Goal: Task Accomplishment & Management: Use online tool/utility

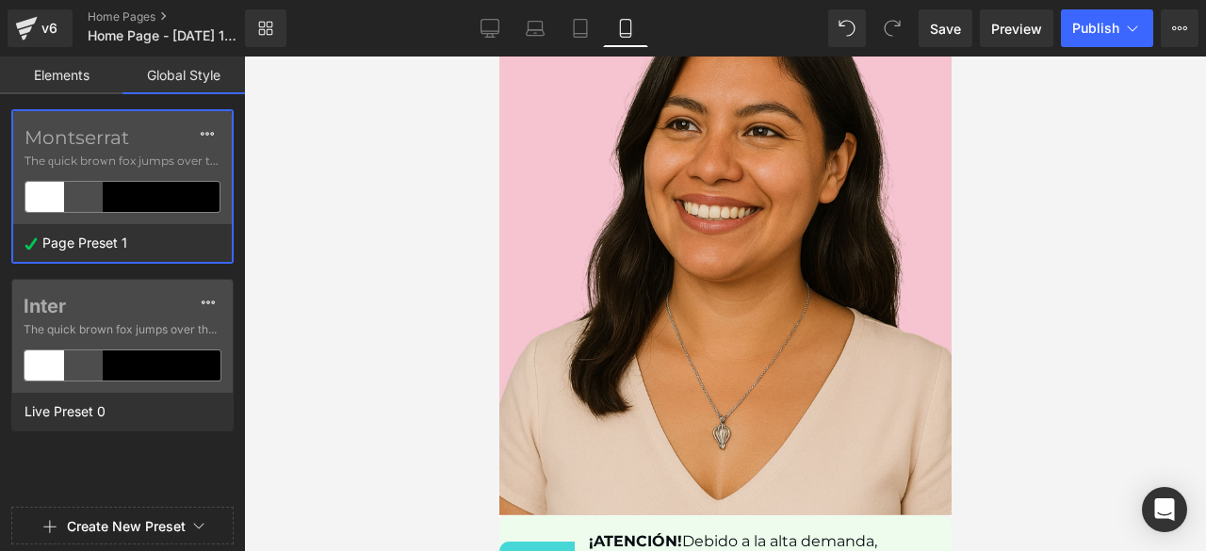
scroll to position [9341, 0]
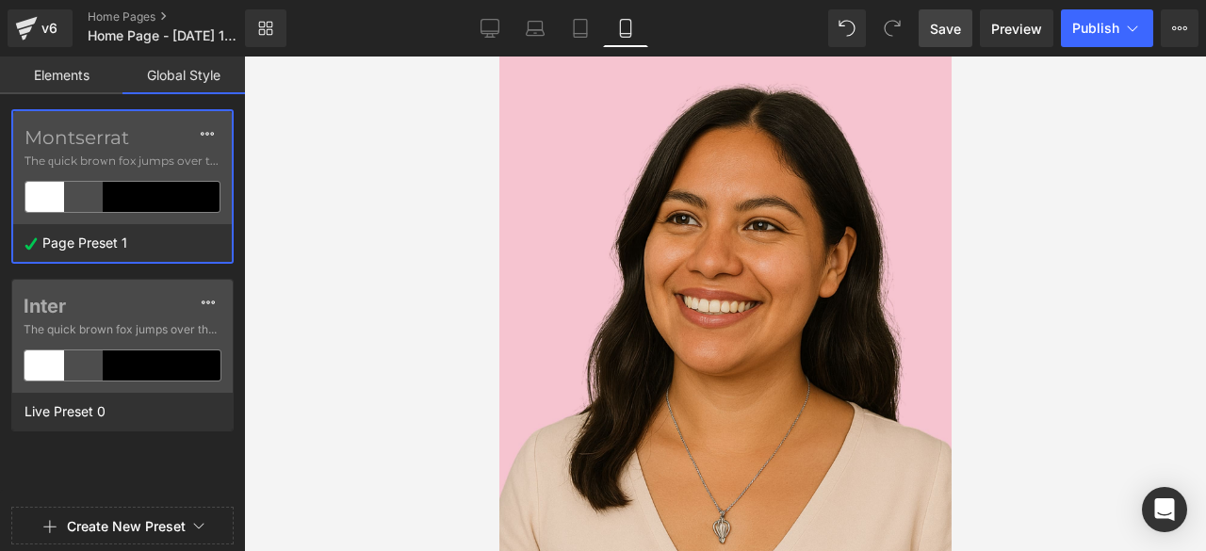
click at [945, 25] on span "Save" at bounding box center [945, 29] width 31 height 20
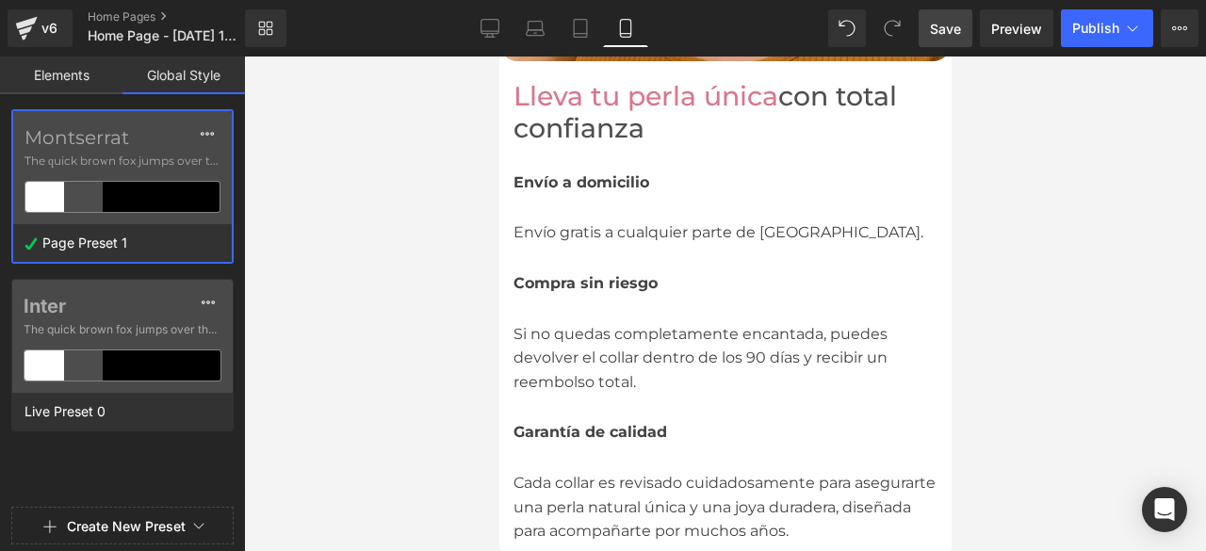
scroll to position [0, 0]
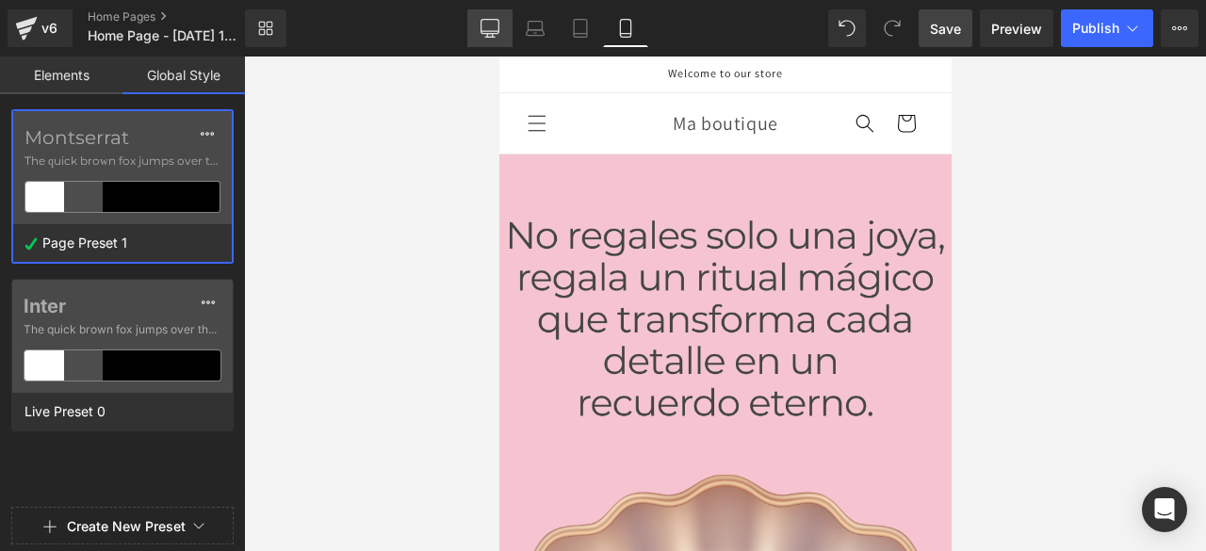
click at [489, 37] on icon at bounding box center [489, 37] width 9 height 0
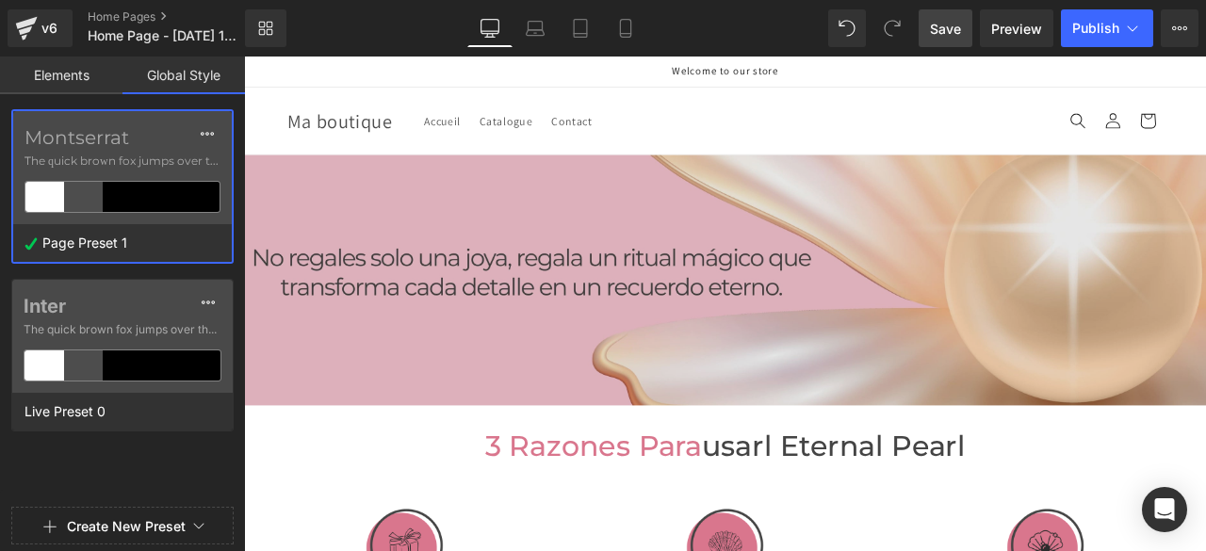
scroll to position [94, 0]
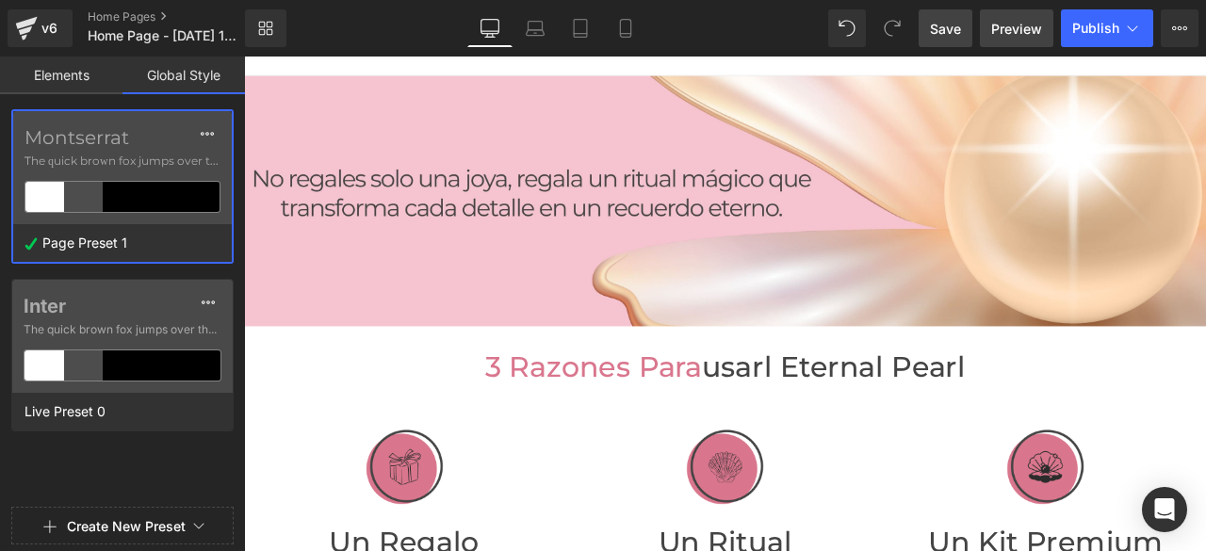
click at [1005, 23] on span "Preview" at bounding box center [1016, 29] width 51 height 20
click at [1088, 27] on span "Publish" at bounding box center [1095, 28] width 47 height 15
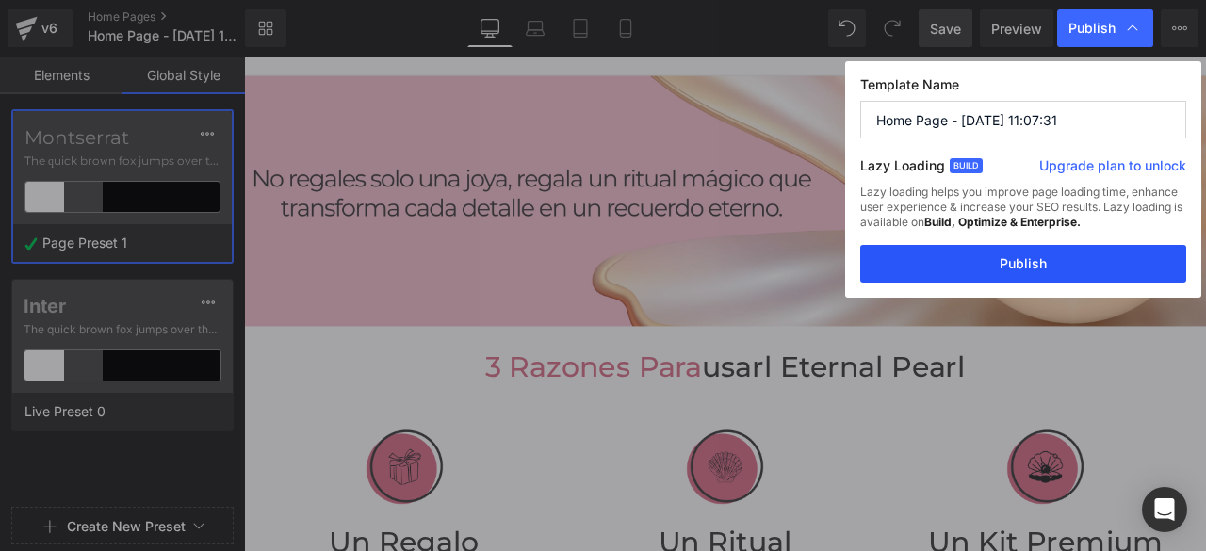
click at [1018, 265] on button "Publish" at bounding box center [1023, 264] width 326 height 38
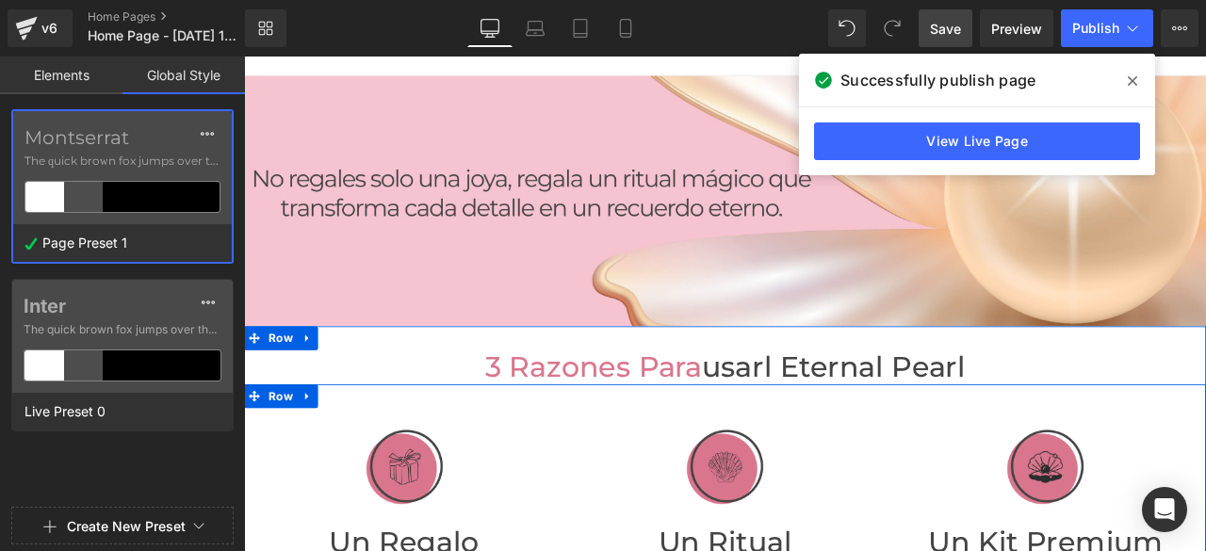
scroll to position [0, 0]
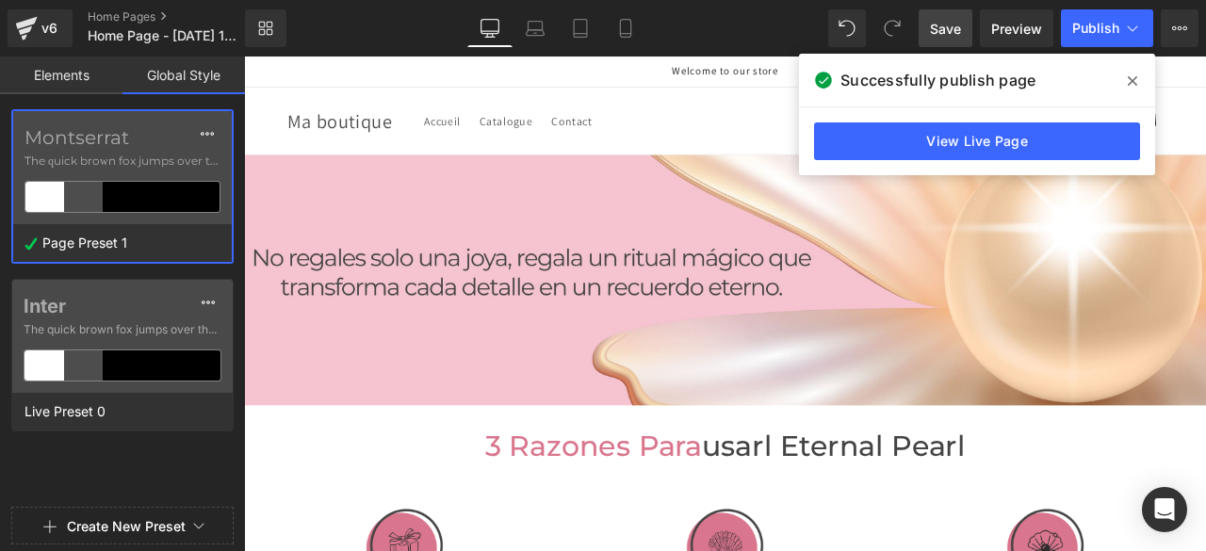
click at [1136, 77] on span at bounding box center [1132, 81] width 30 height 30
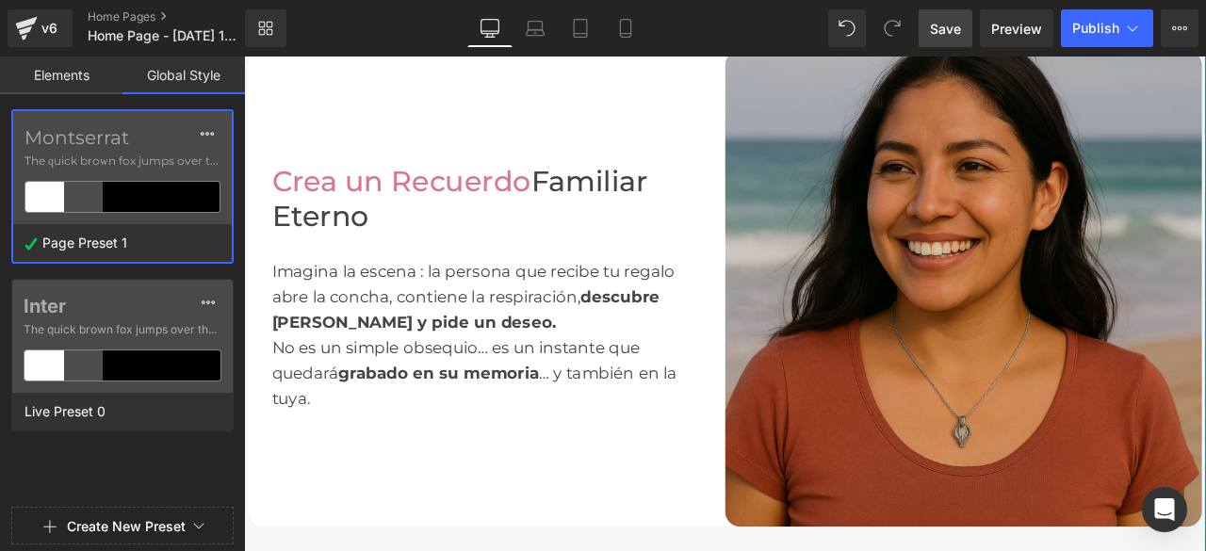
scroll to position [1036, 0]
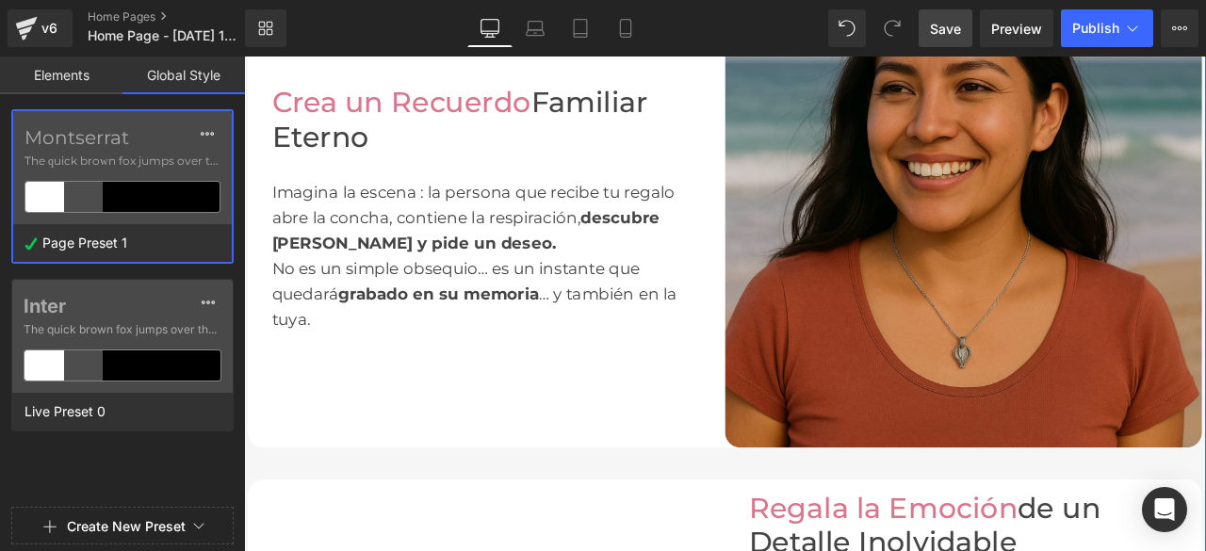
click at [1072, 276] on img at bounding box center [1096, 237] width 565 height 565
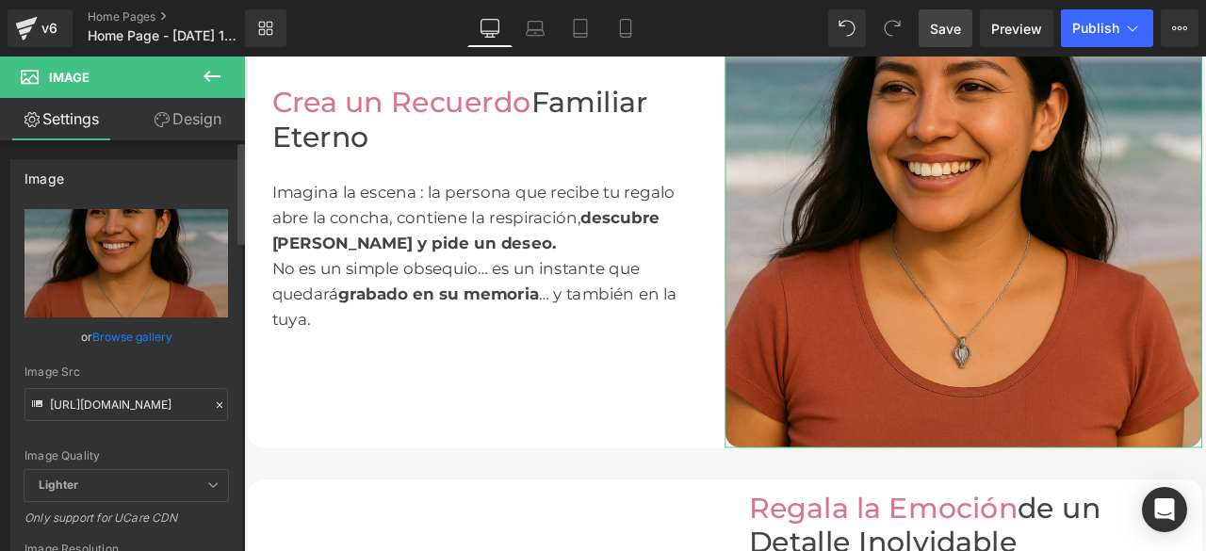
click at [215, 405] on icon at bounding box center [219, 405] width 13 height 13
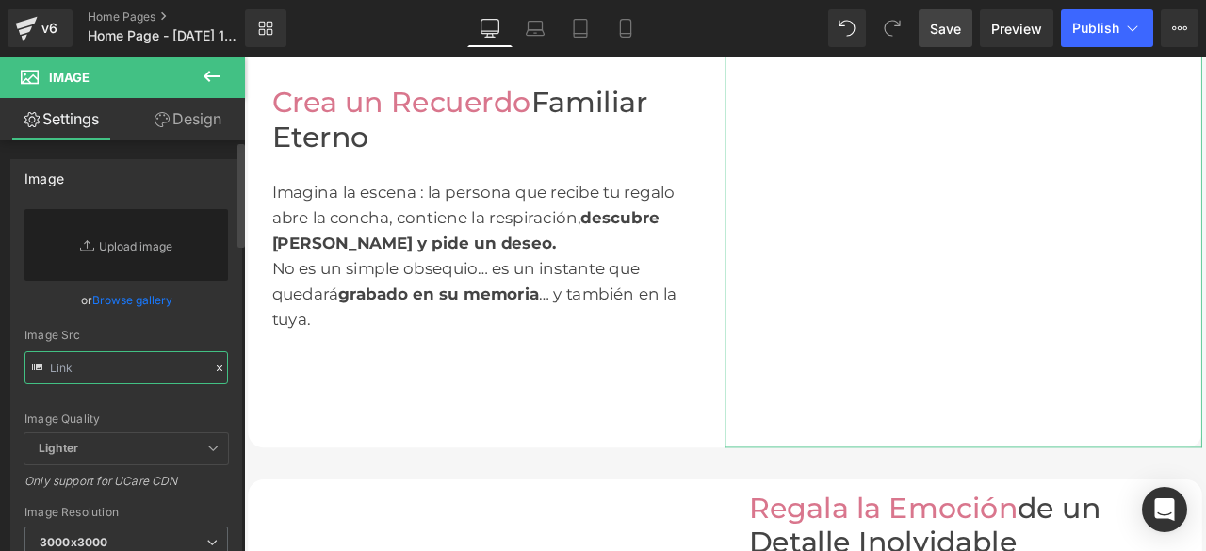
click at [176, 376] on input "text" at bounding box center [126, 367] width 204 height 33
paste input "[URL][DOMAIN_NAME]"
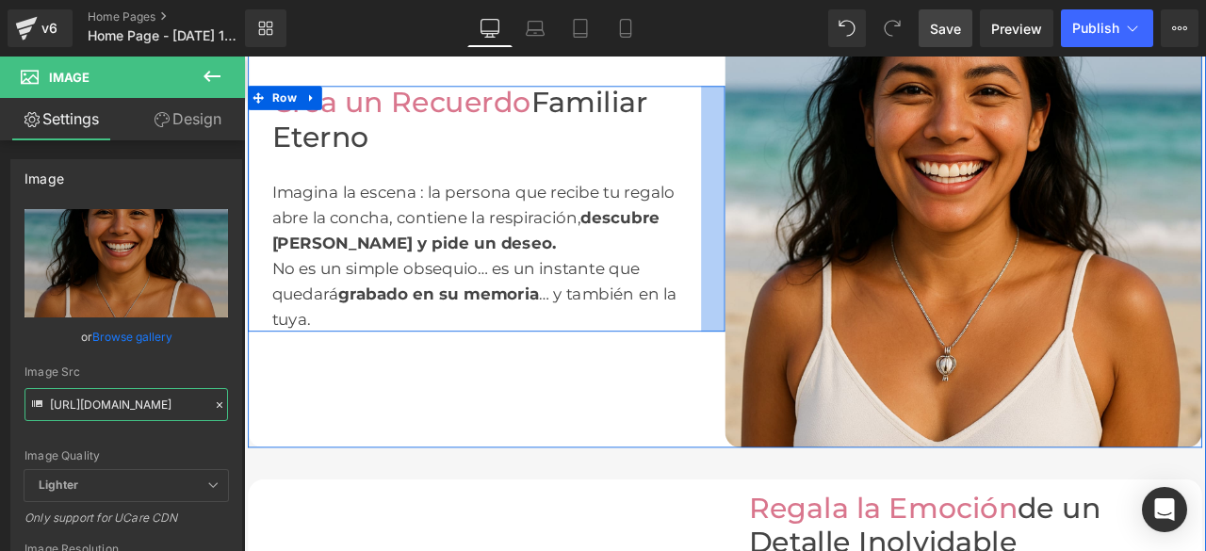
scroll to position [1131, 0]
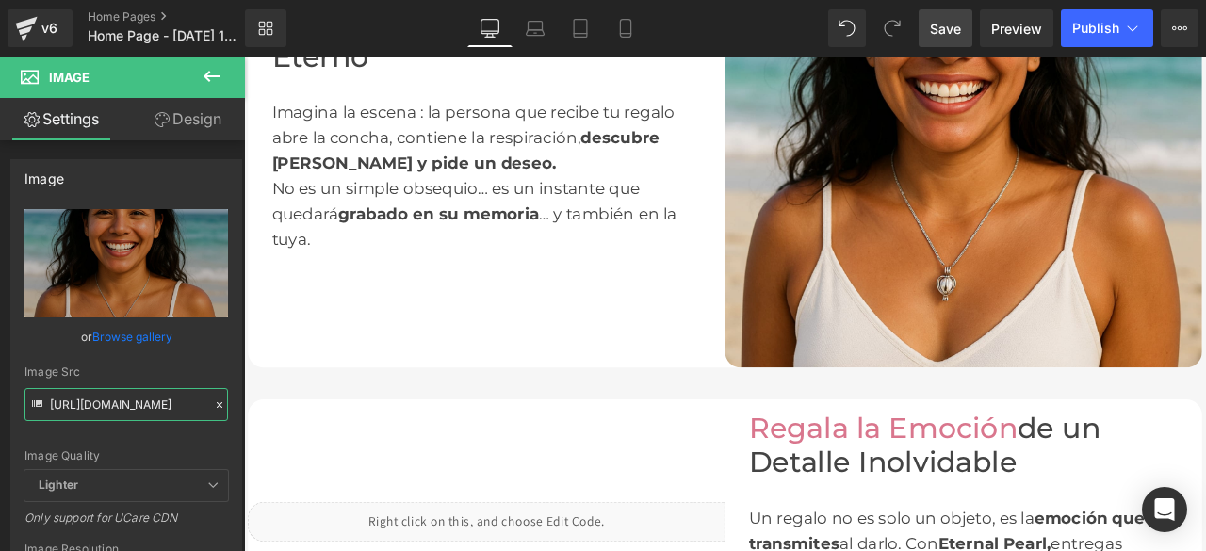
type input "[URL][DOMAIN_NAME]"
click at [935, 38] on span "Save" at bounding box center [945, 29] width 31 height 20
click at [1088, 24] on span "Publish" at bounding box center [1095, 28] width 47 height 15
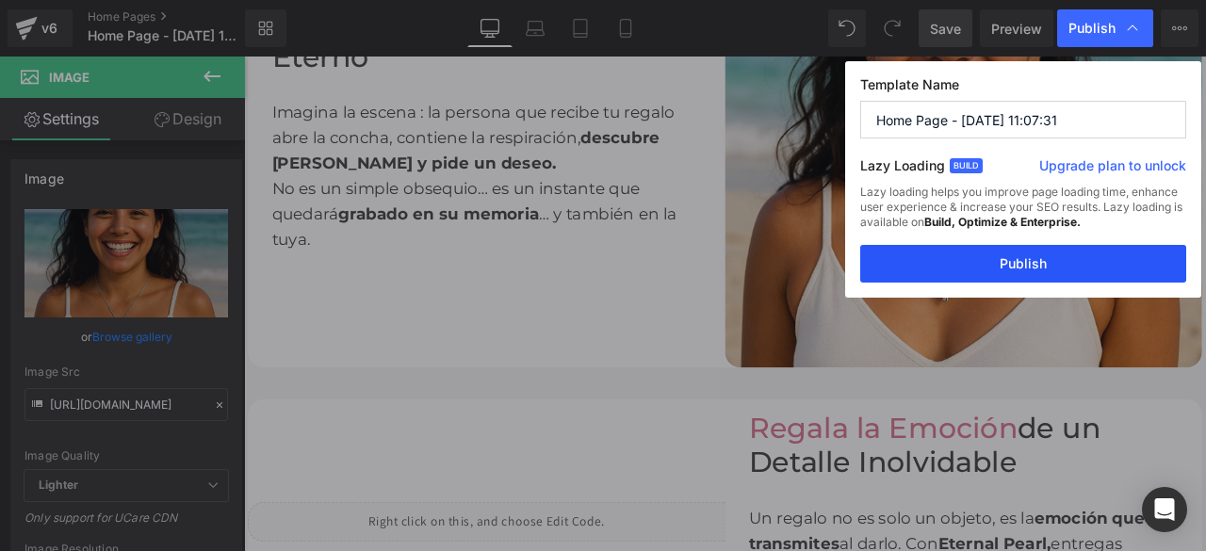
click at [1036, 267] on button "Publish" at bounding box center [1023, 264] width 326 height 38
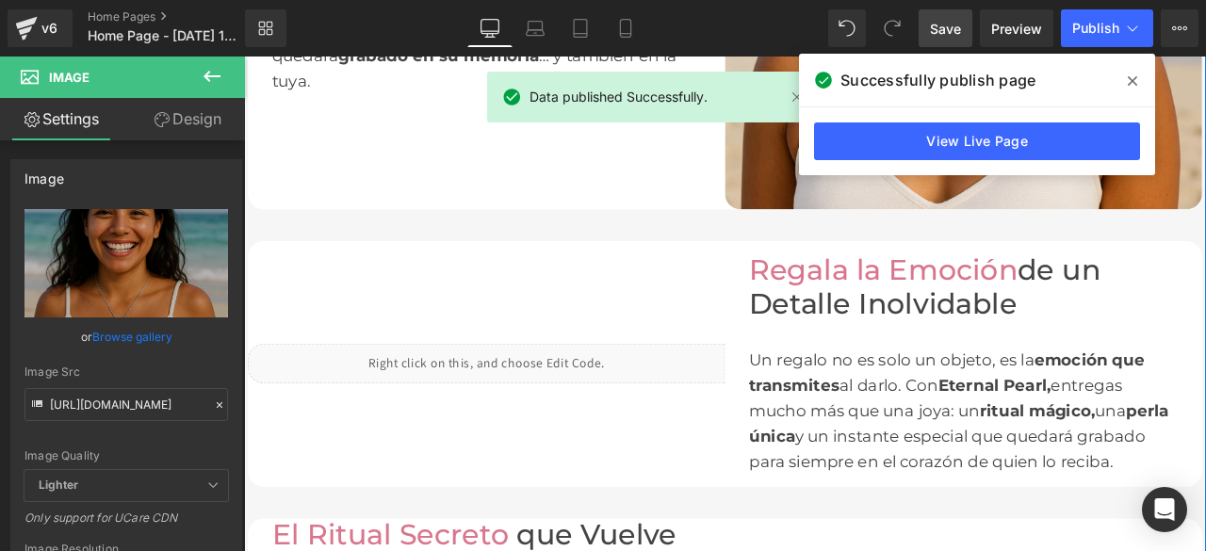
scroll to position [1131, 0]
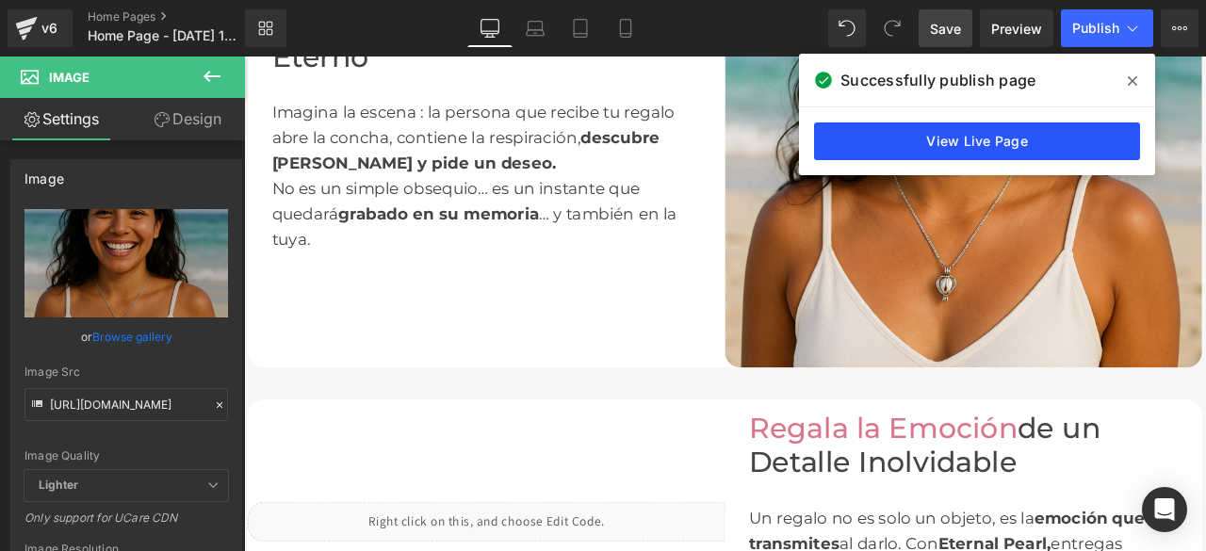
click at [931, 145] on link "View Live Page" at bounding box center [977, 141] width 326 height 38
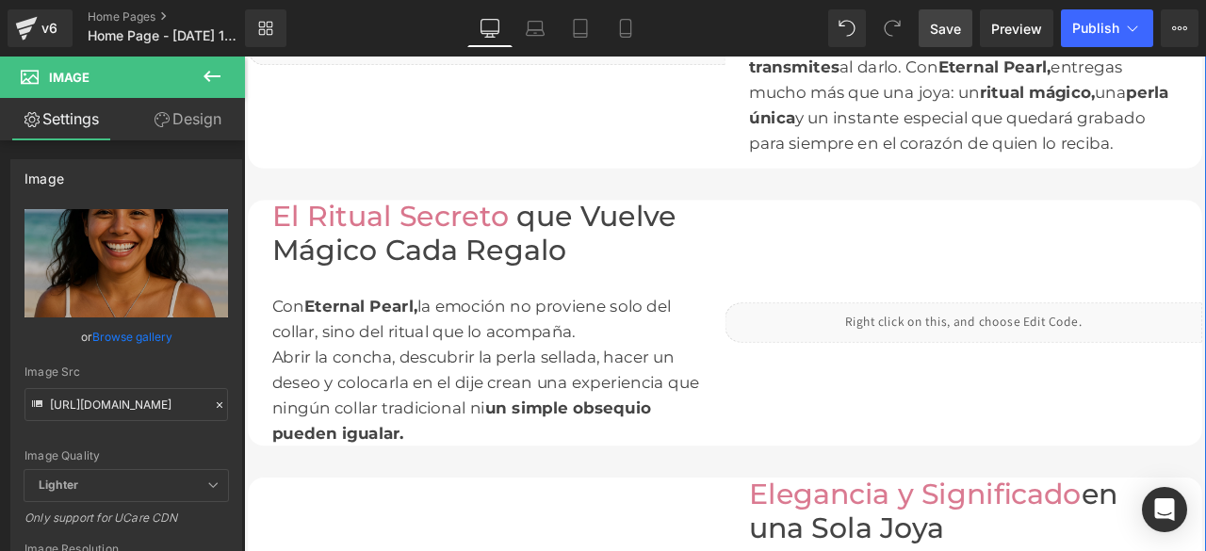
scroll to position [1790, 0]
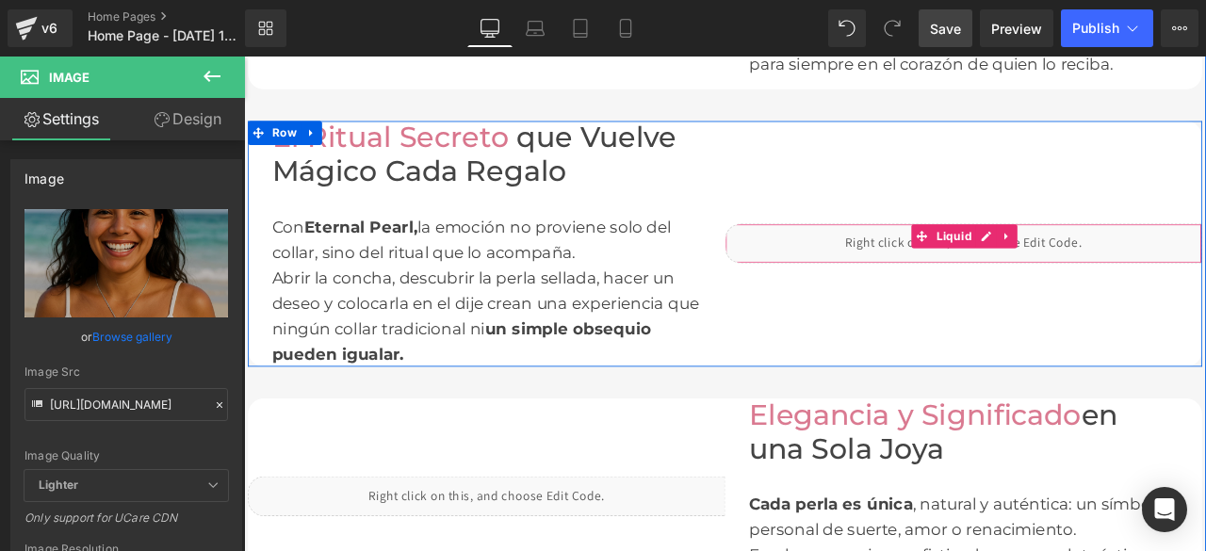
click at [1085, 290] on div "Liquid" at bounding box center [1096, 277] width 565 height 47
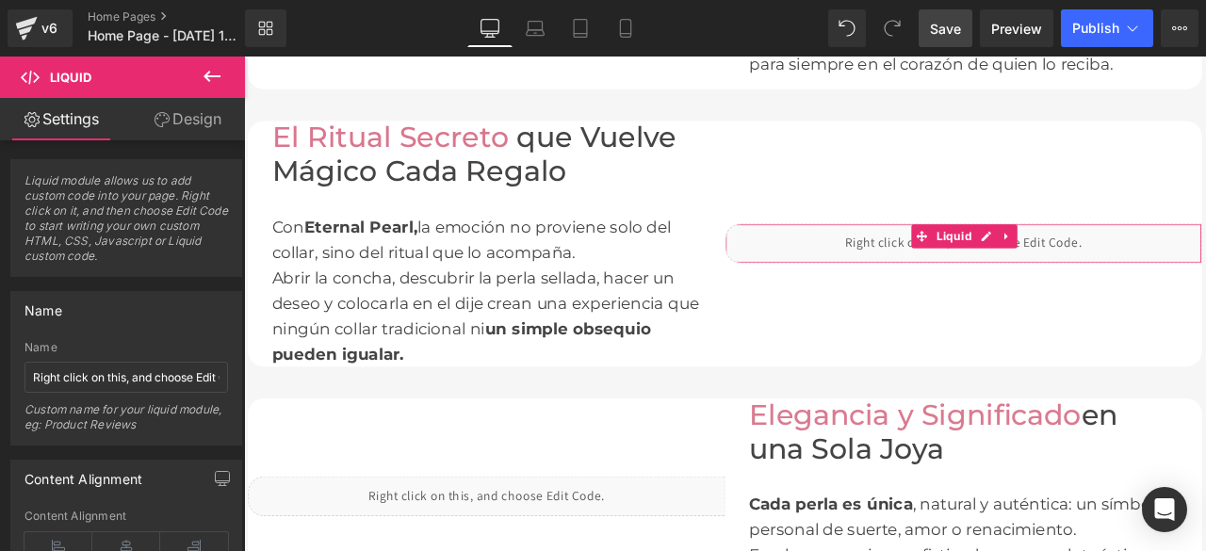
click at [179, 126] on link "Design" at bounding box center [187, 119] width 122 height 42
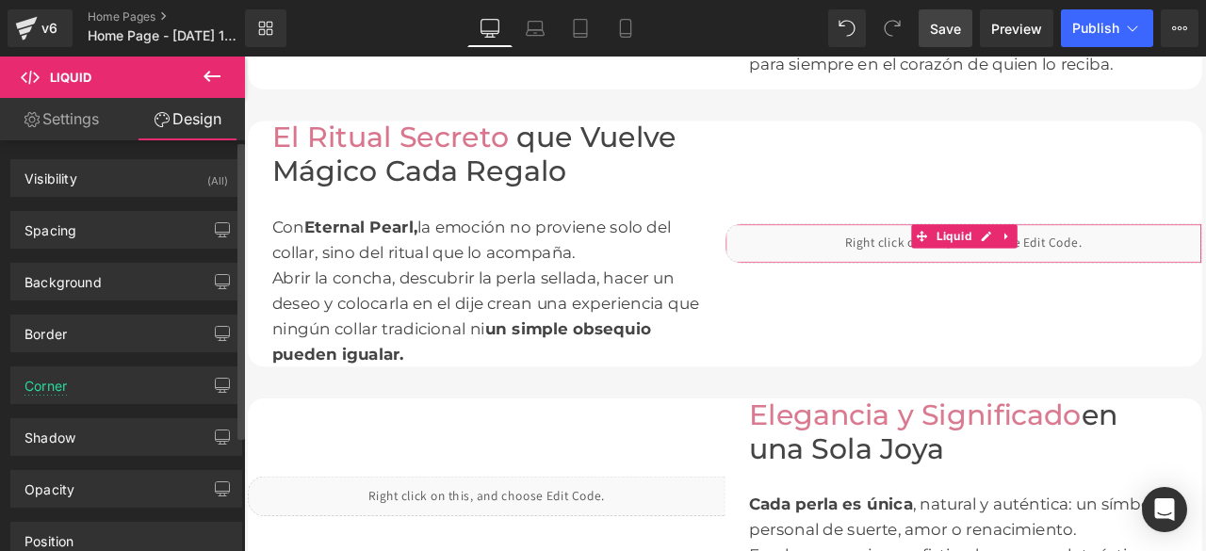
type input "20"
type input "0"
type input "20"
type input "0"
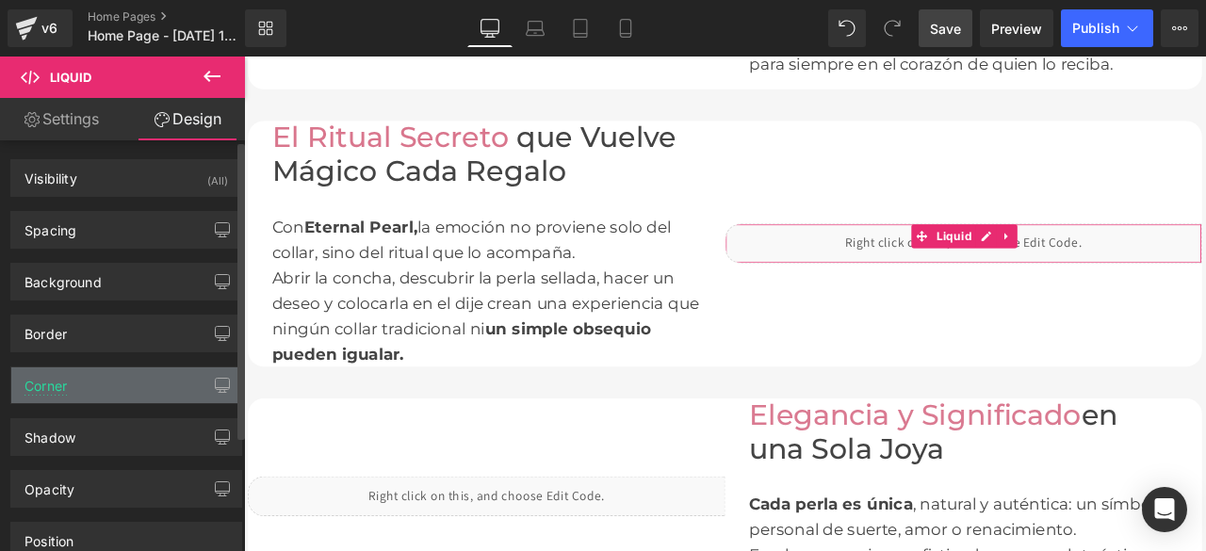
click at [89, 383] on div "Corner" at bounding box center [126, 385] width 230 height 36
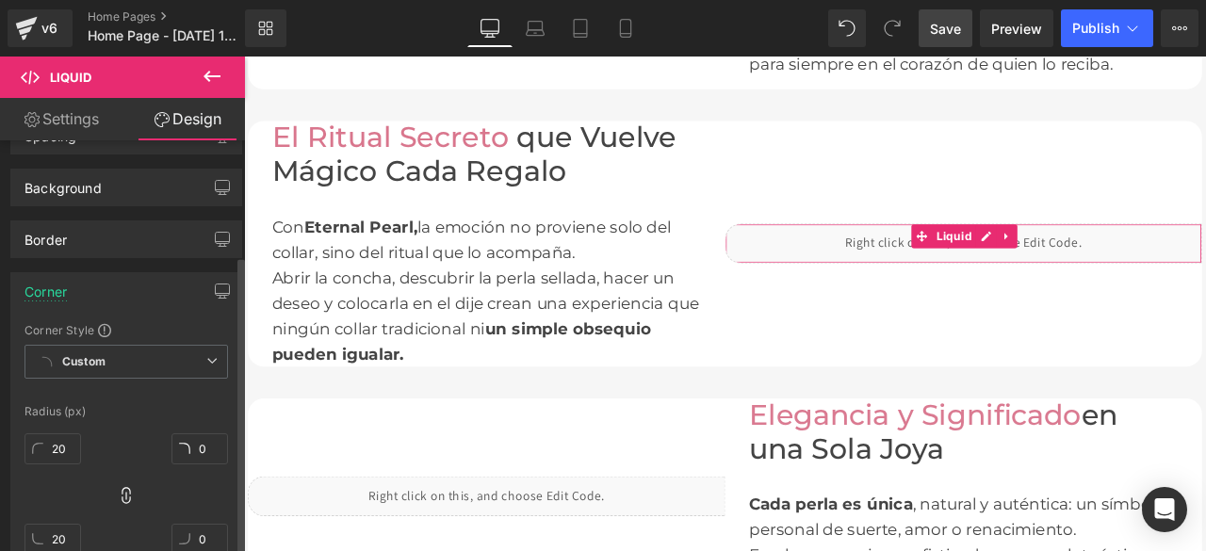
scroll to position [188, 0]
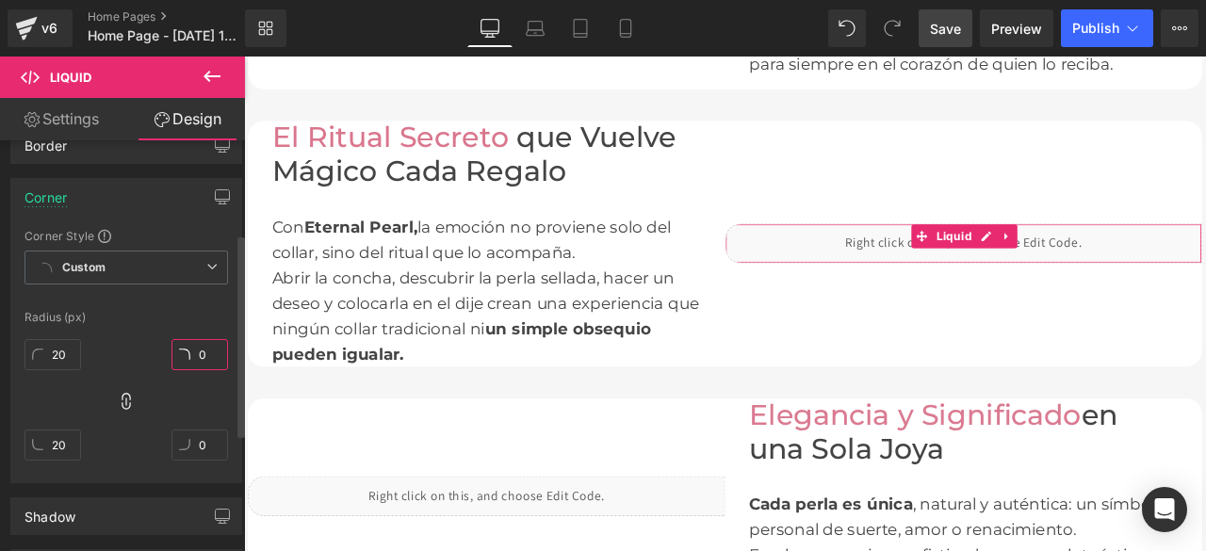
click at [199, 353] on input "0" at bounding box center [199, 354] width 57 height 31
type input "2"
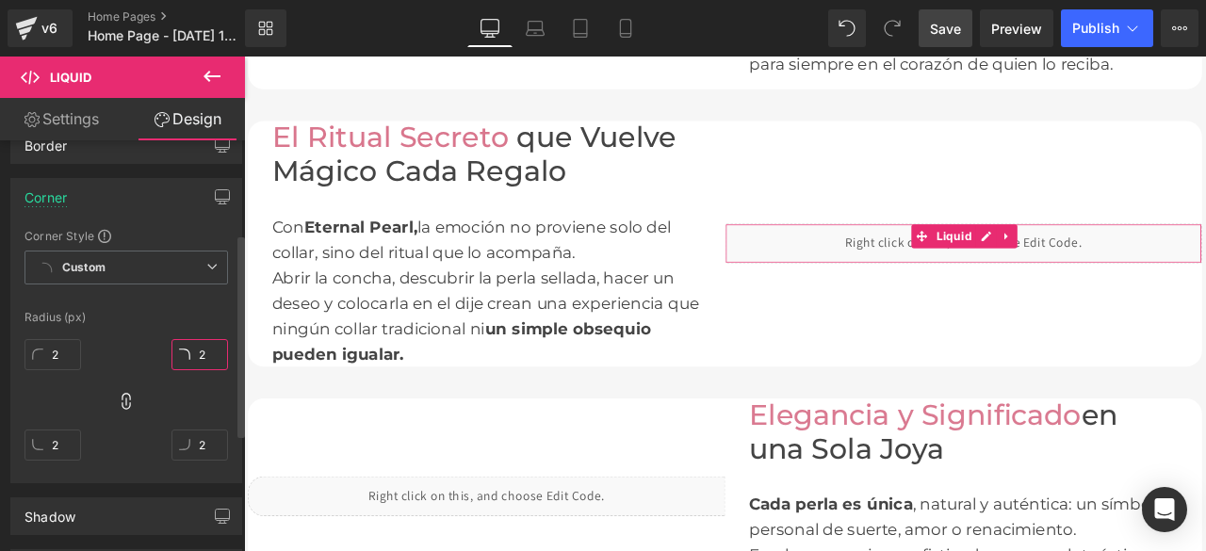
type input "20"
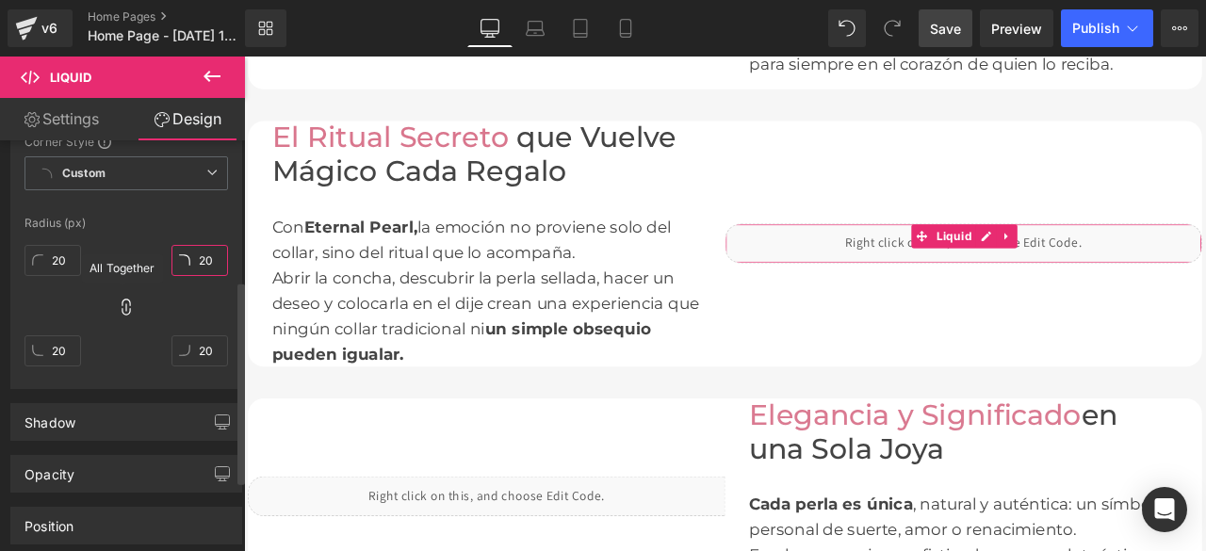
type input "20"
click at [121, 310] on icon at bounding box center [126, 307] width 19 height 19
click at [74, 253] on input "20" at bounding box center [52, 260] width 57 height 31
click at [68, 348] on input "20" at bounding box center [52, 350] width 57 height 31
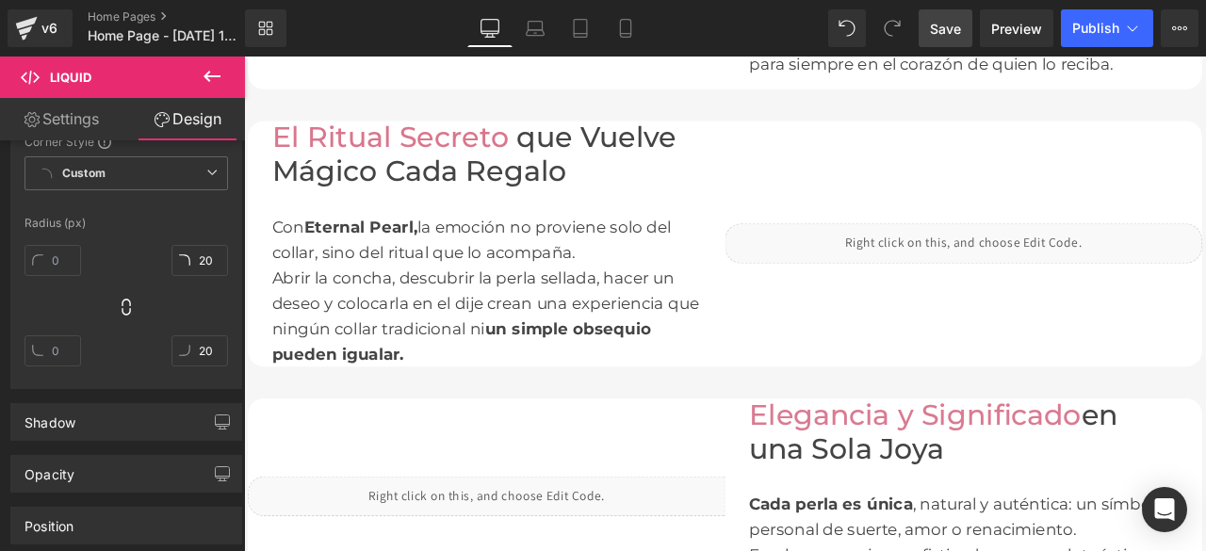
click at [931, 29] on span "Save" at bounding box center [945, 29] width 31 height 20
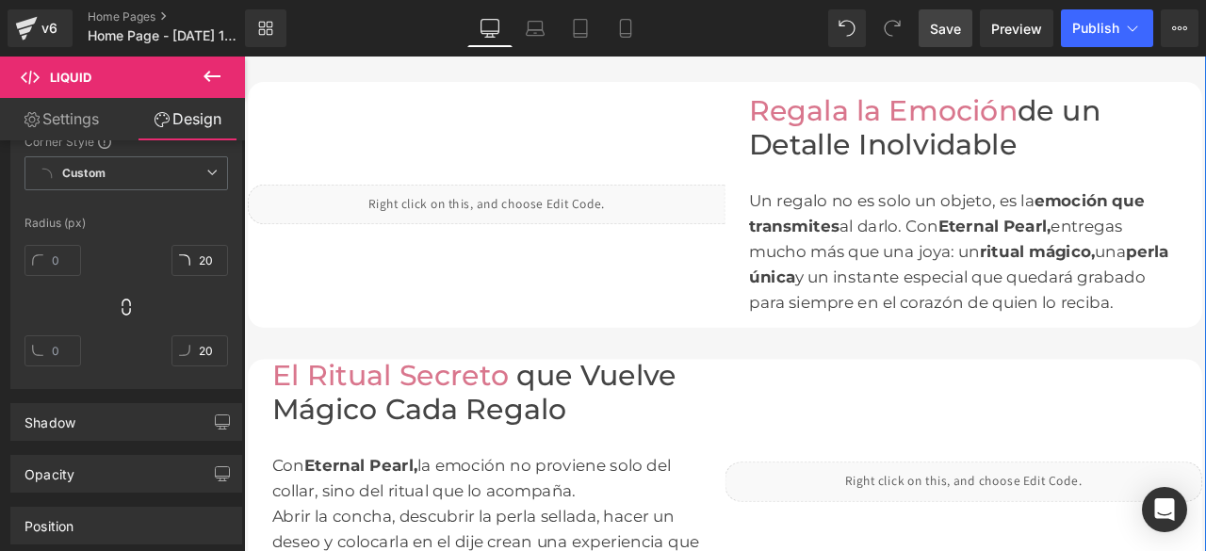
scroll to position [1696, 0]
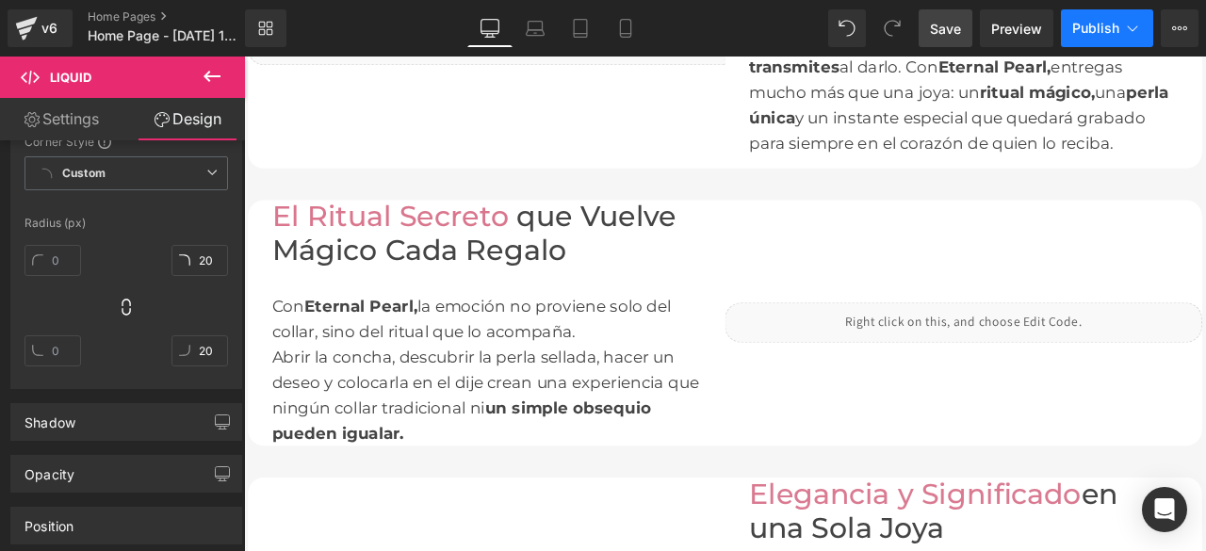
click at [1096, 30] on span "Publish" at bounding box center [1095, 28] width 47 height 15
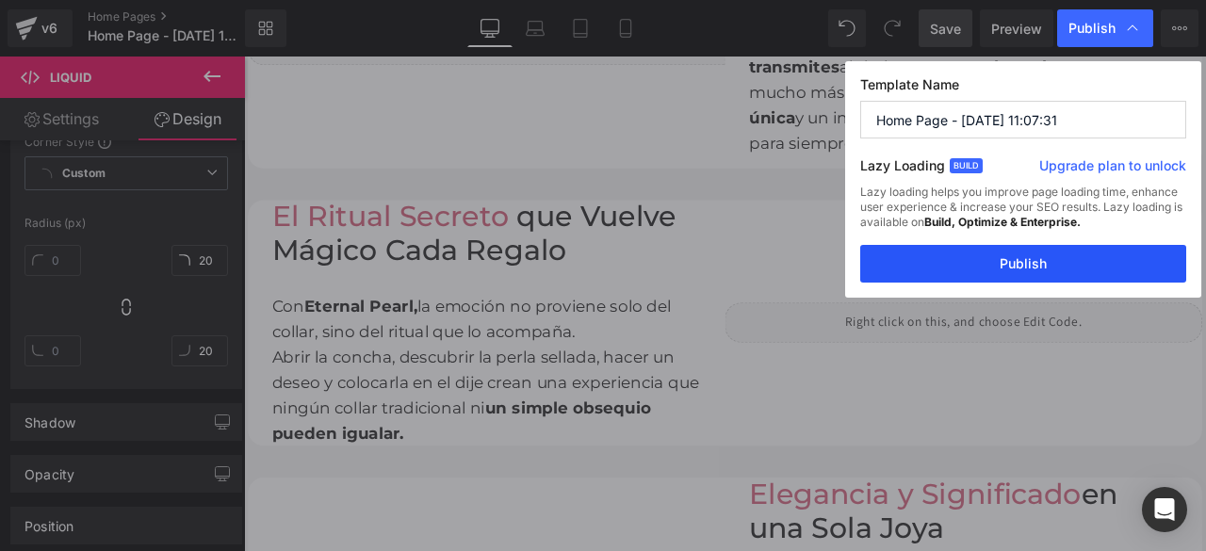
click at [1033, 263] on button "Publish" at bounding box center [1023, 264] width 326 height 38
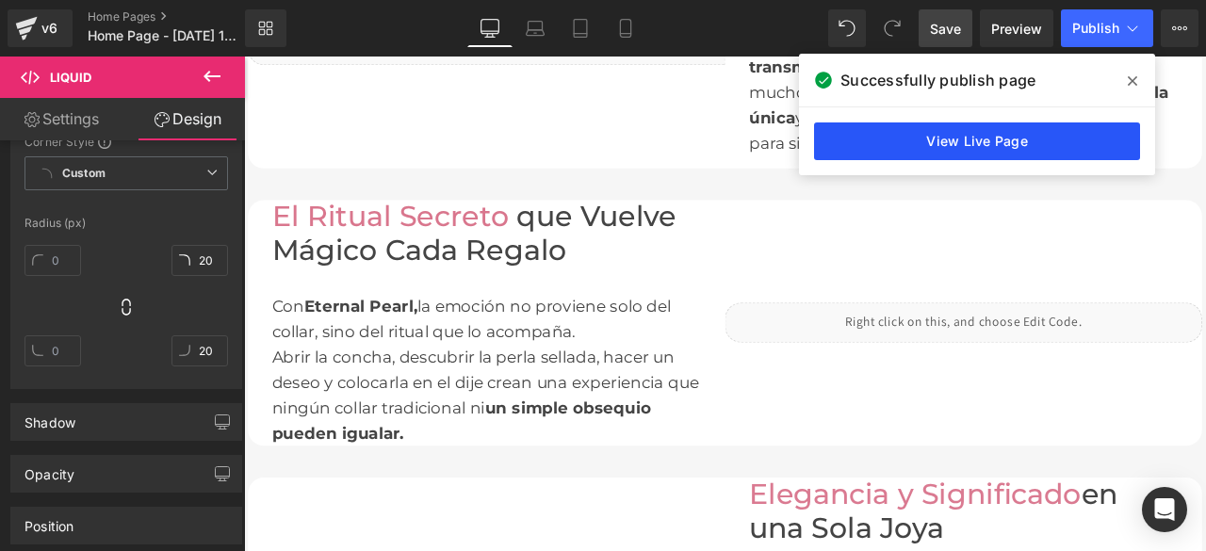
click at [908, 142] on link "View Live Page" at bounding box center [977, 141] width 326 height 38
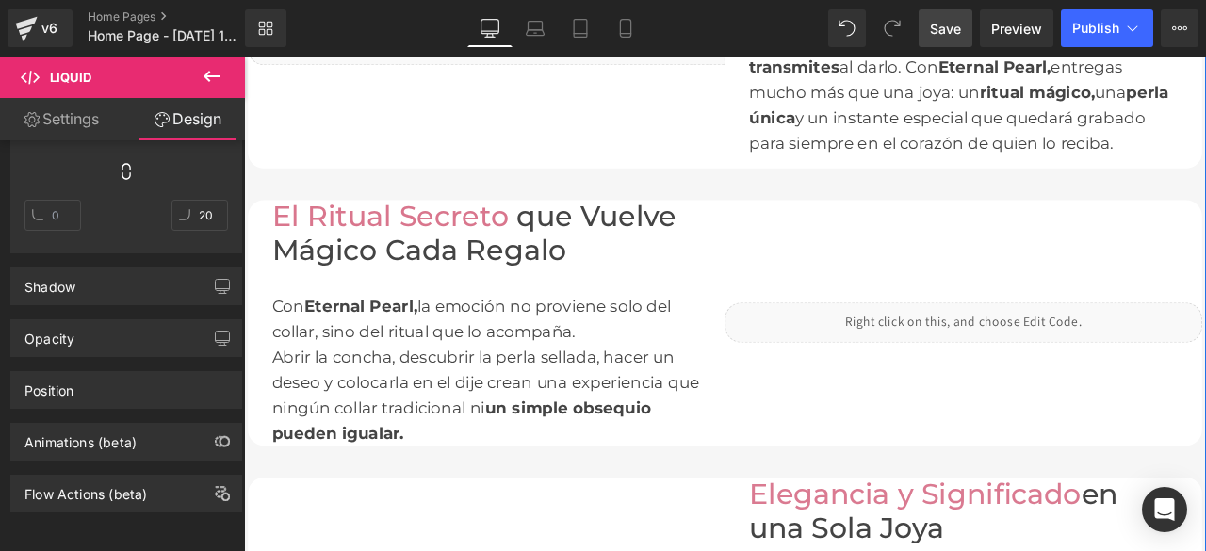
scroll to position [1790, 0]
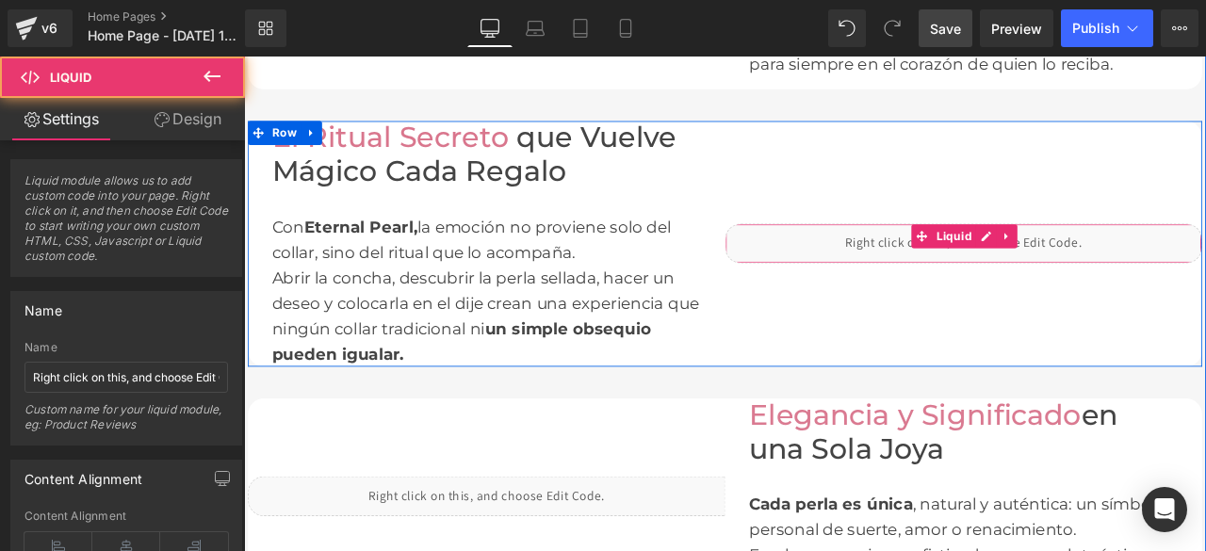
click at [1071, 285] on div "Liquid" at bounding box center [1096, 277] width 565 height 47
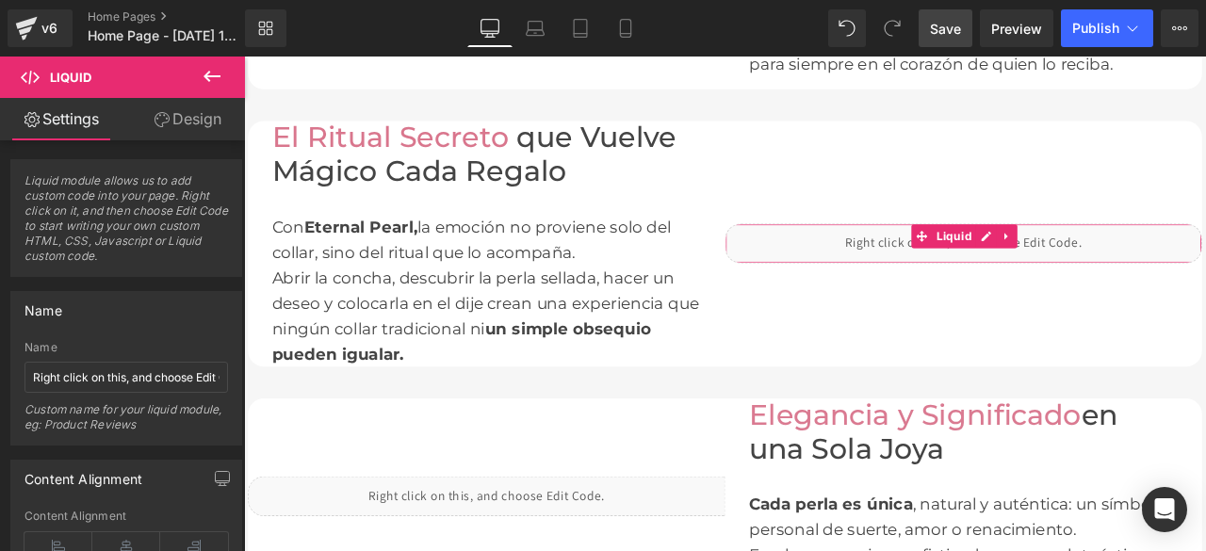
click at [199, 121] on link "Design" at bounding box center [187, 119] width 122 height 42
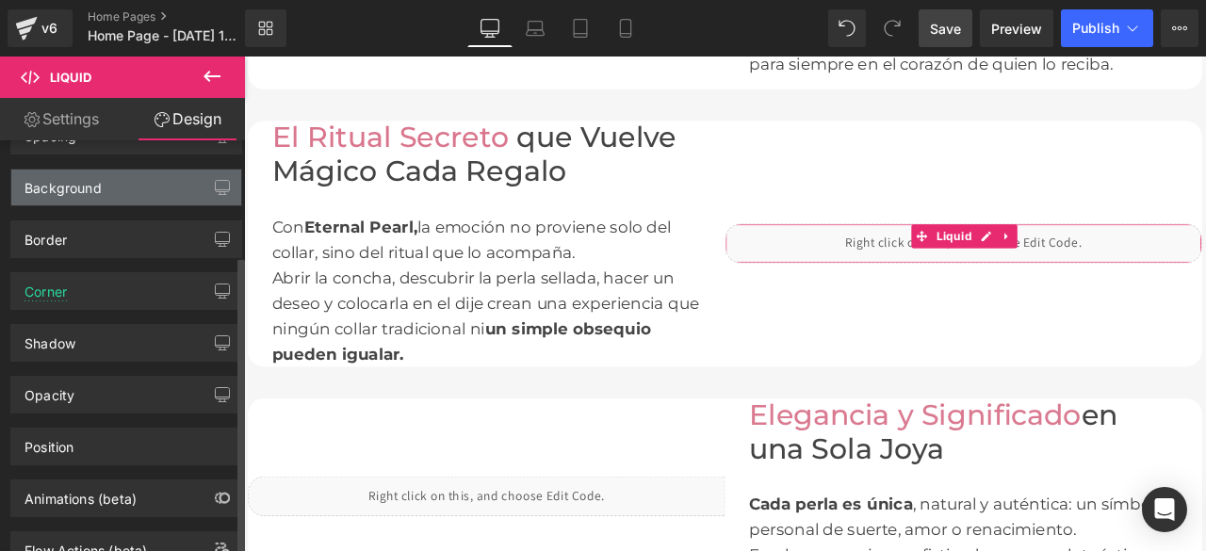
scroll to position [158, 0]
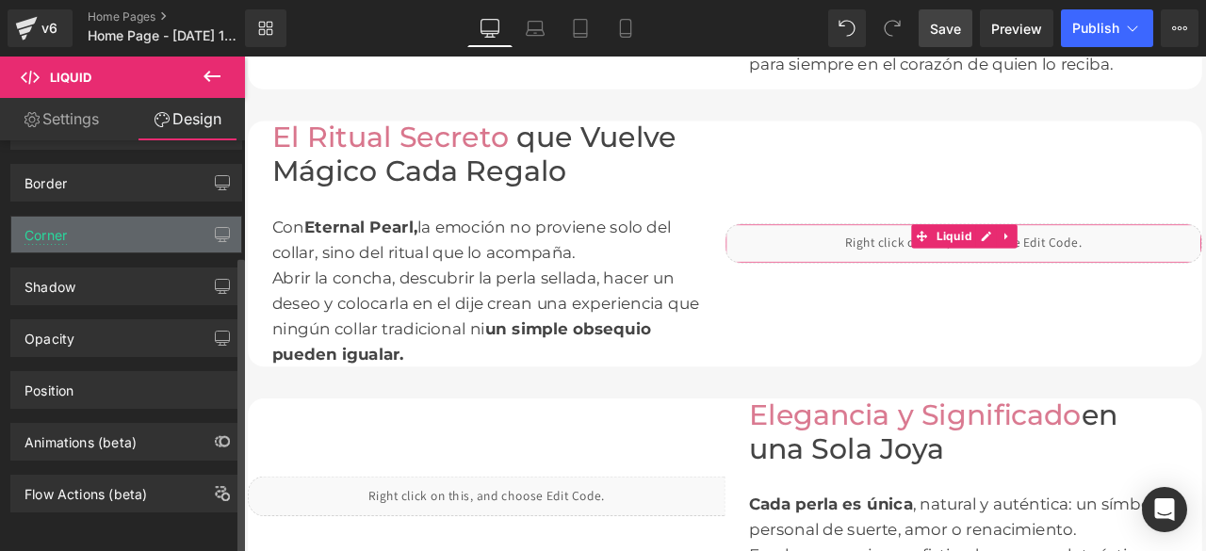
click at [98, 232] on div "Corner" at bounding box center [126, 235] width 230 height 36
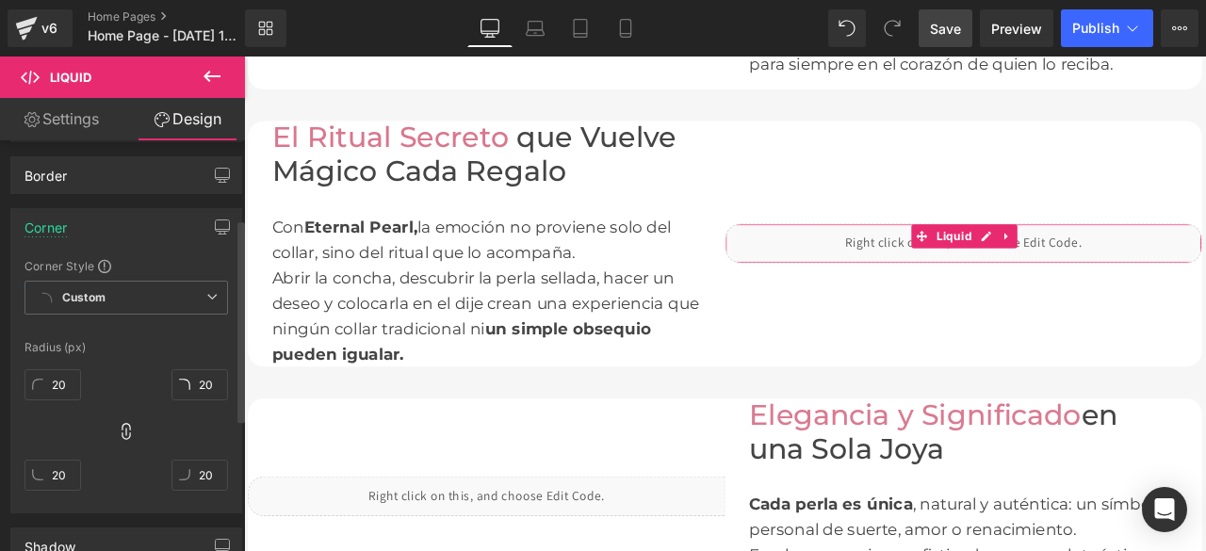
scroll to position [253, 0]
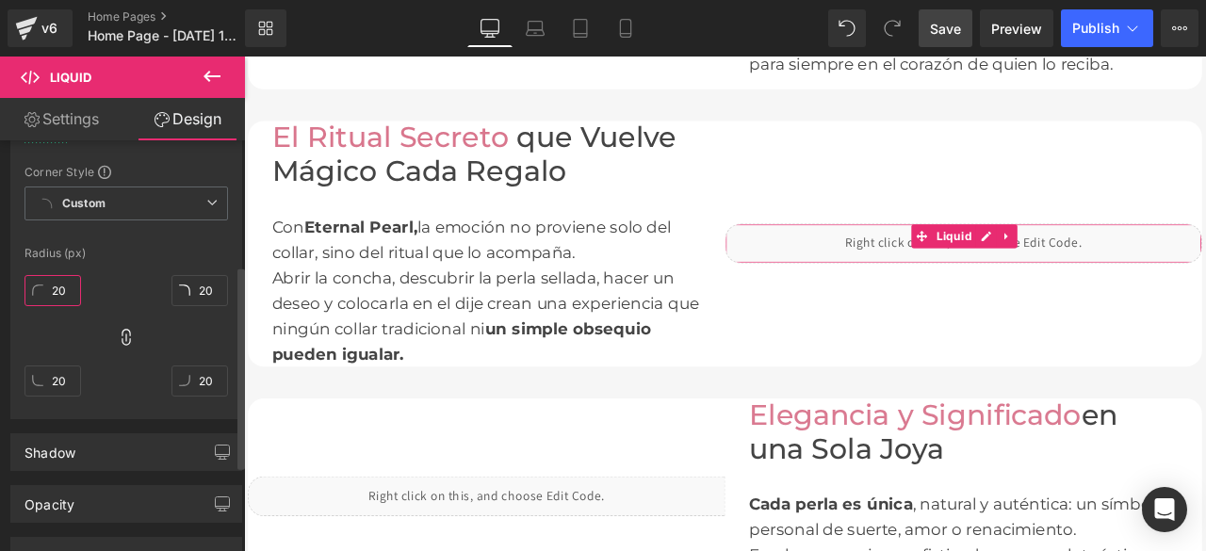
click at [65, 285] on input "20" at bounding box center [52, 290] width 57 height 31
click at [122, 331] on icon at bounding box center [126, 337] width 19 height 19
click at [66, 288] on input "20" at bounding box center [52, 290] width 57 height 31
type input "0"
click at [64, 386] on input "20" at bounding box center [52, 381] width 57 height 31
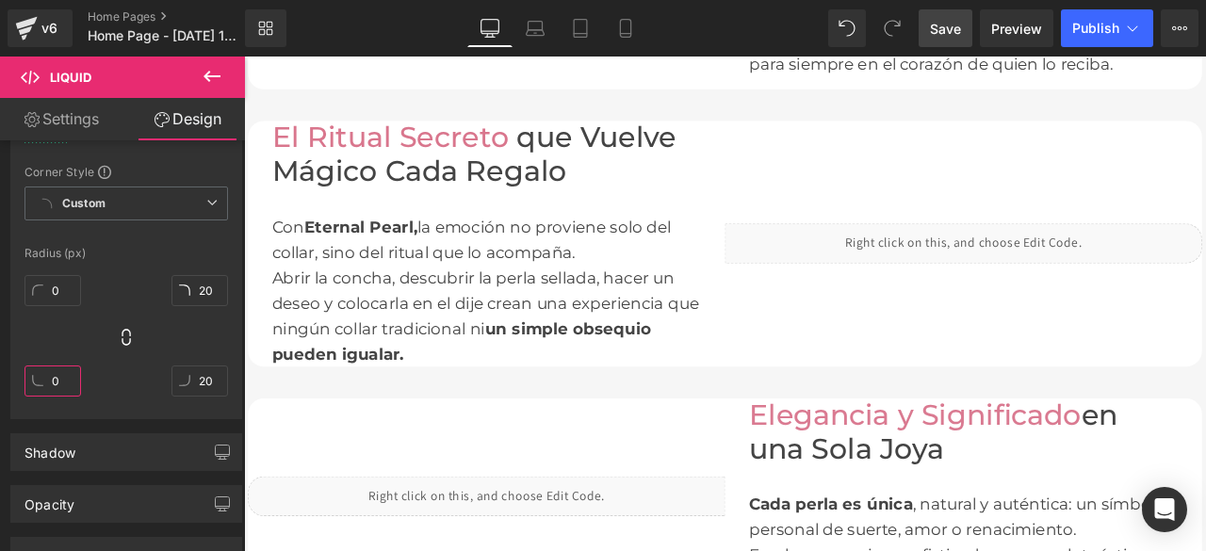
type input "0"
click at [946, 32] on span "Save" at bounding box center [945, 29] width 31 height 20
click at [1100, 32] on span "Publish" at bounding box center [1095, 28] width 47 height 15
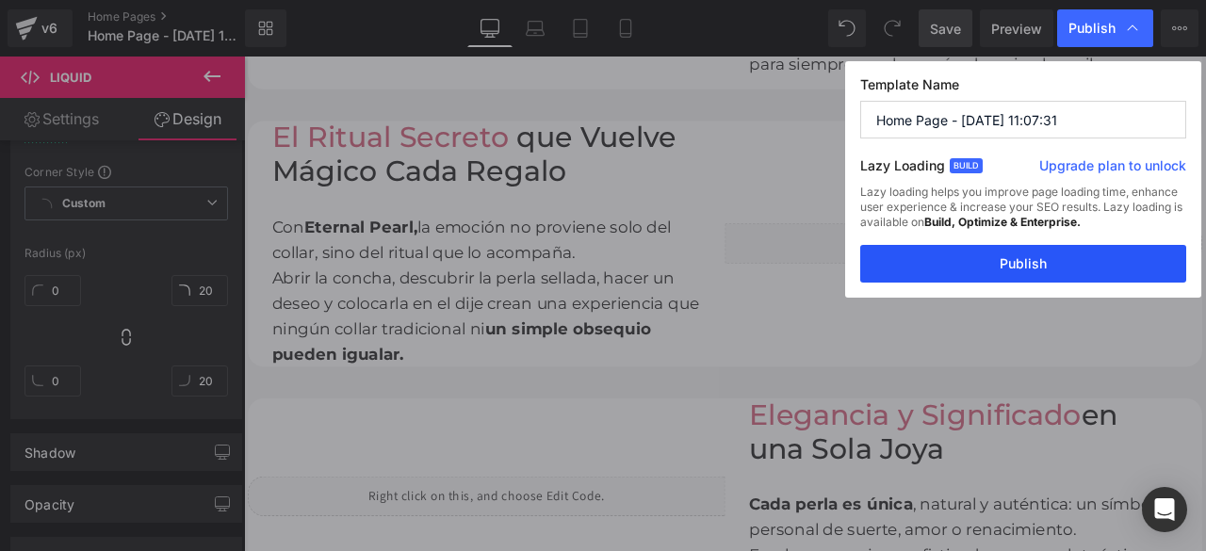
drag, startPoint x: 1023, startPoint y: 260, endPoint x: 507, endPoint y: 258, distance: 516.3
click at [1023, 260] on button "Publish" at bounding box center [1023, 264] width 326 height 38
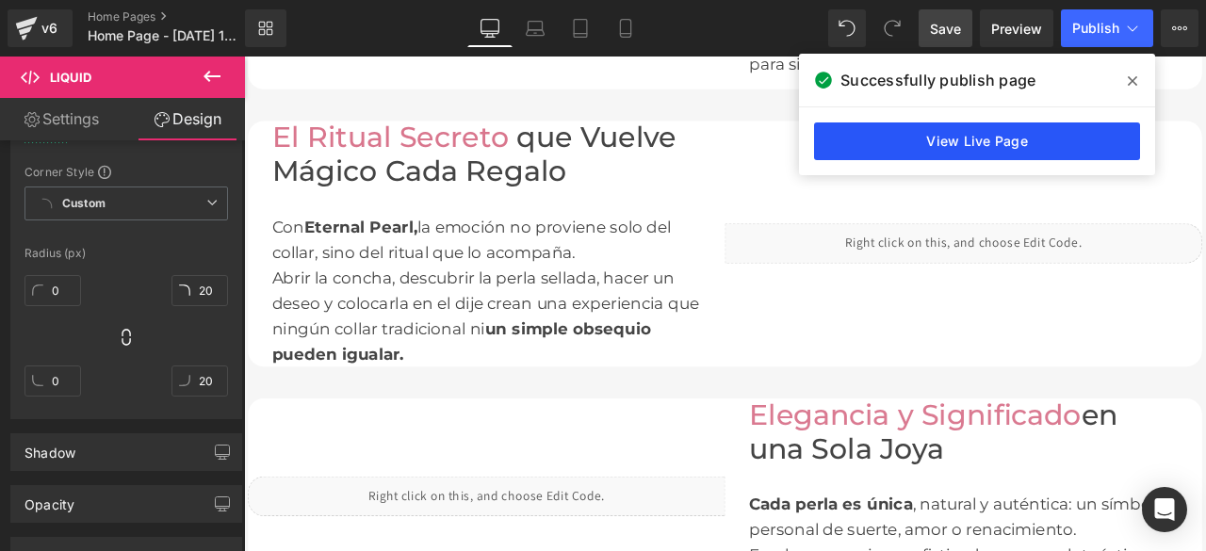
click at [975, 147] on link "View Live Page" at bounding box center [977, 141] width 326 height 38
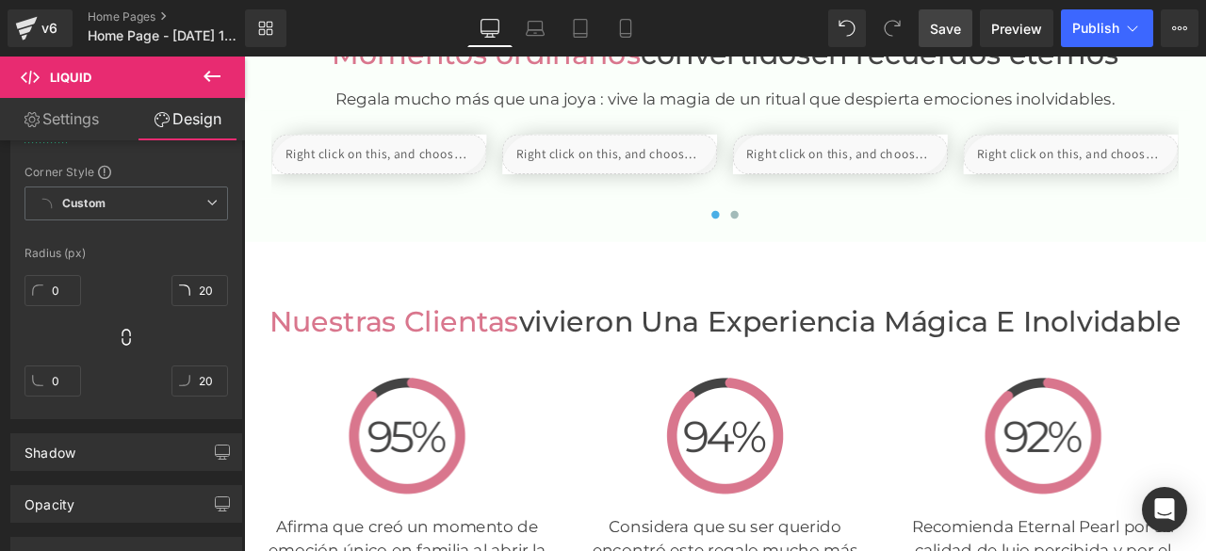
scroll to position [3298, 0]
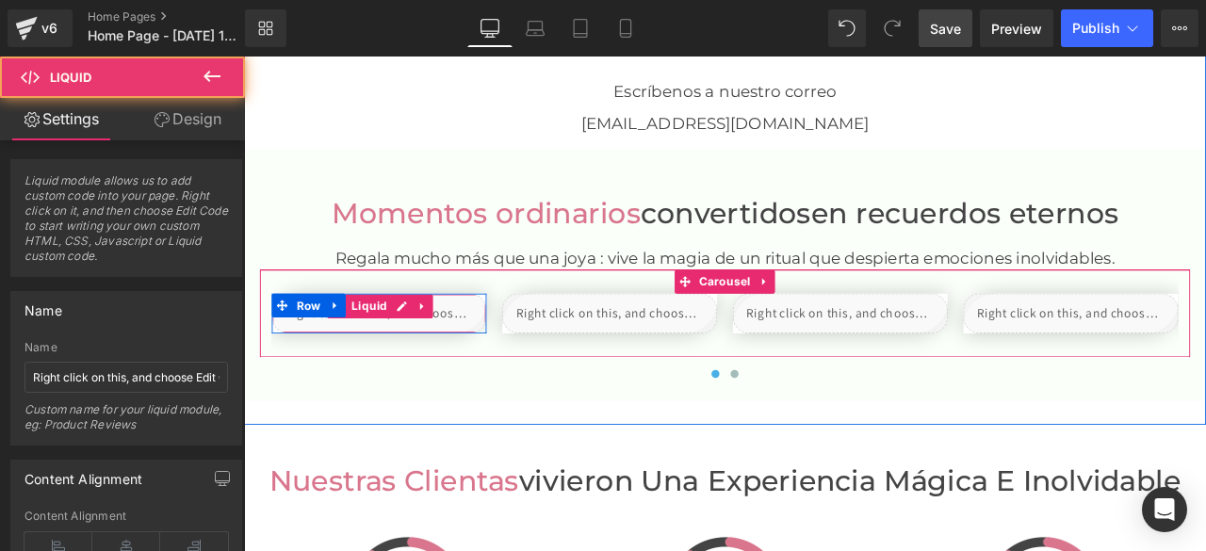
click at [390, 369] on div "Liquid" at bounding box center [404, 360] width 254 height 47
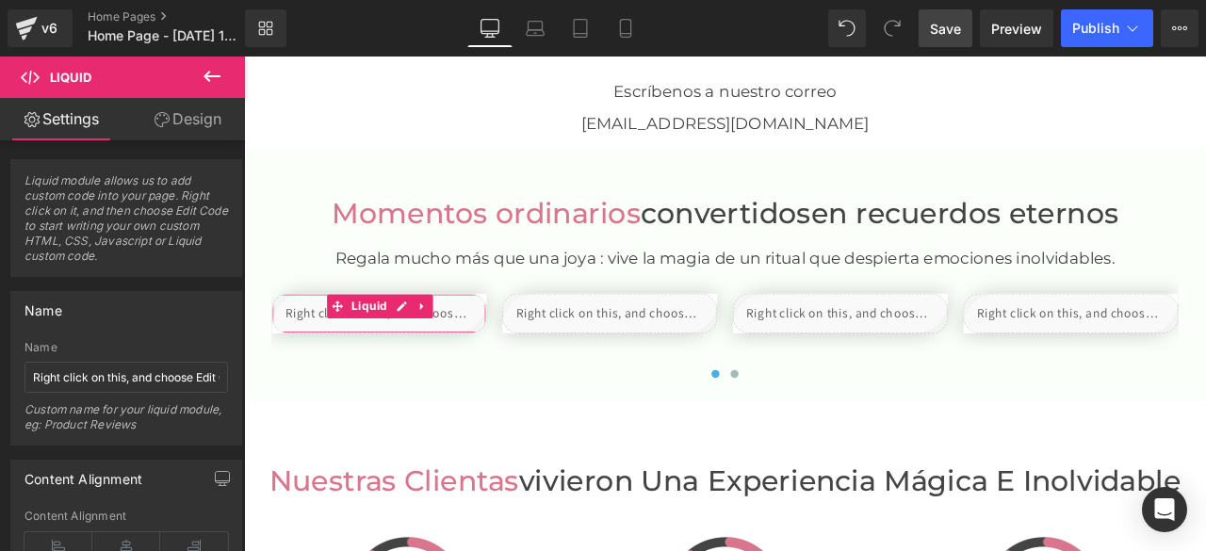
click at [192, 118] on link "Design" at bounding box center [187, 119] width 122 height 42
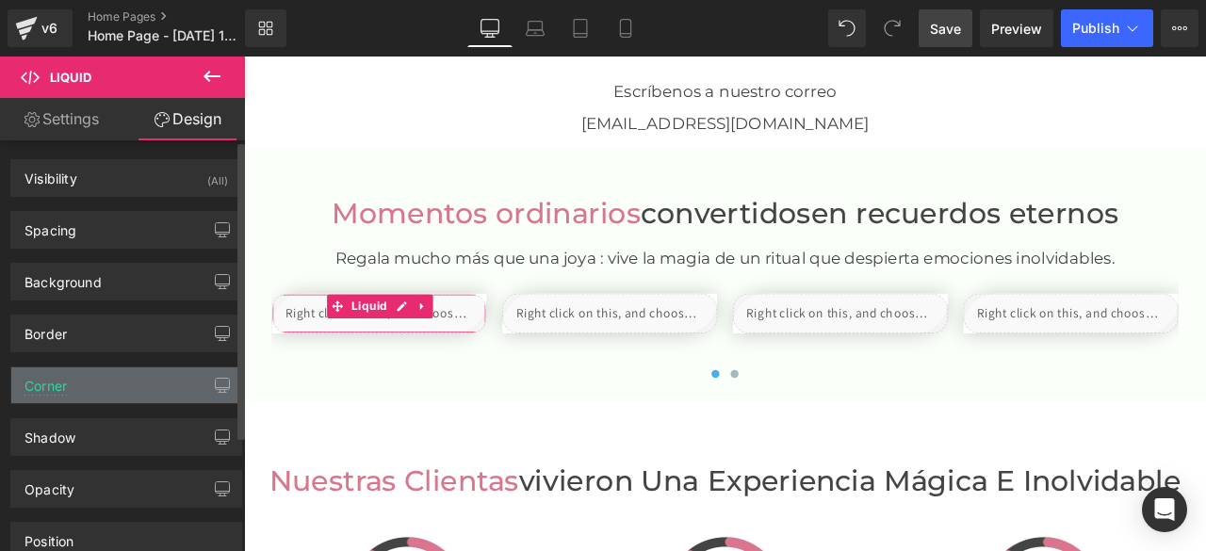
click at [109, 383] on div "Corner" at bounding box center [126, 385] width 230 height 36
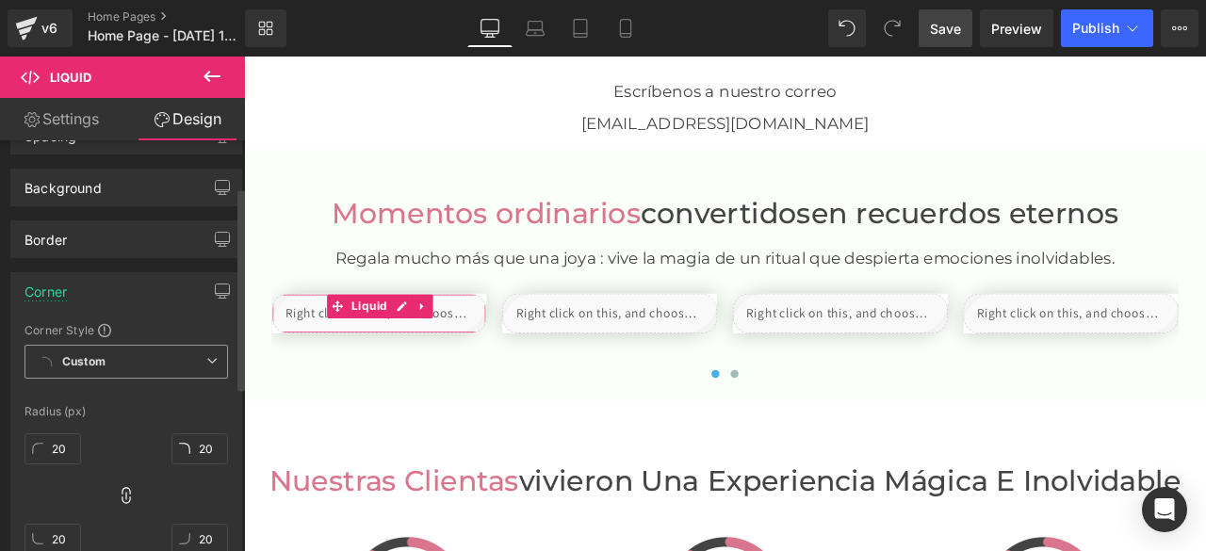
scroll to position [188, 0]
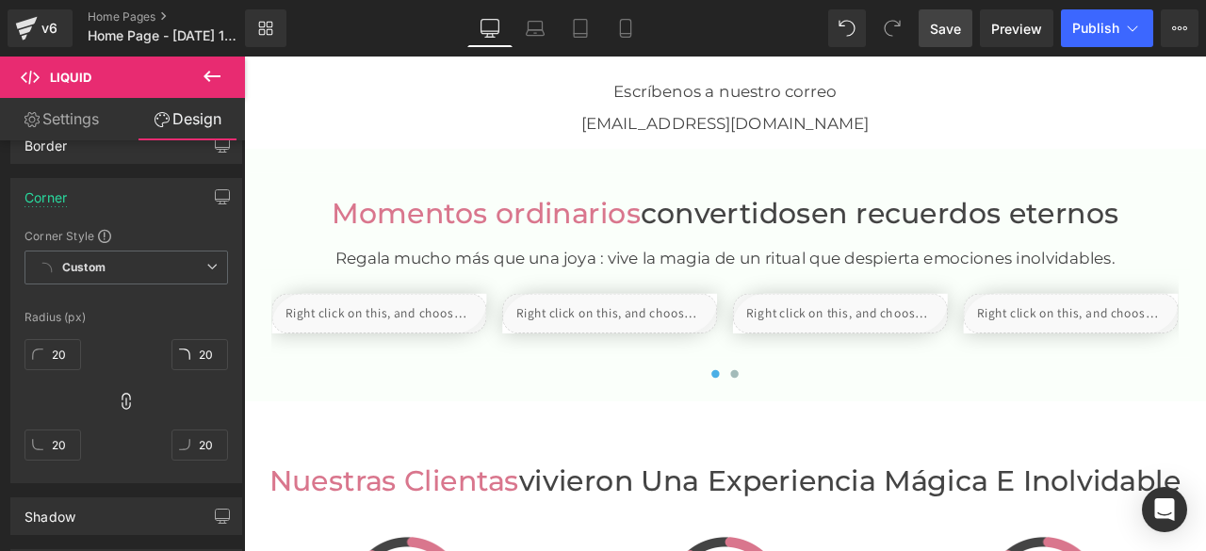
click at [207, 75] on icon at bounding box center [212, 76] width 17 height 11
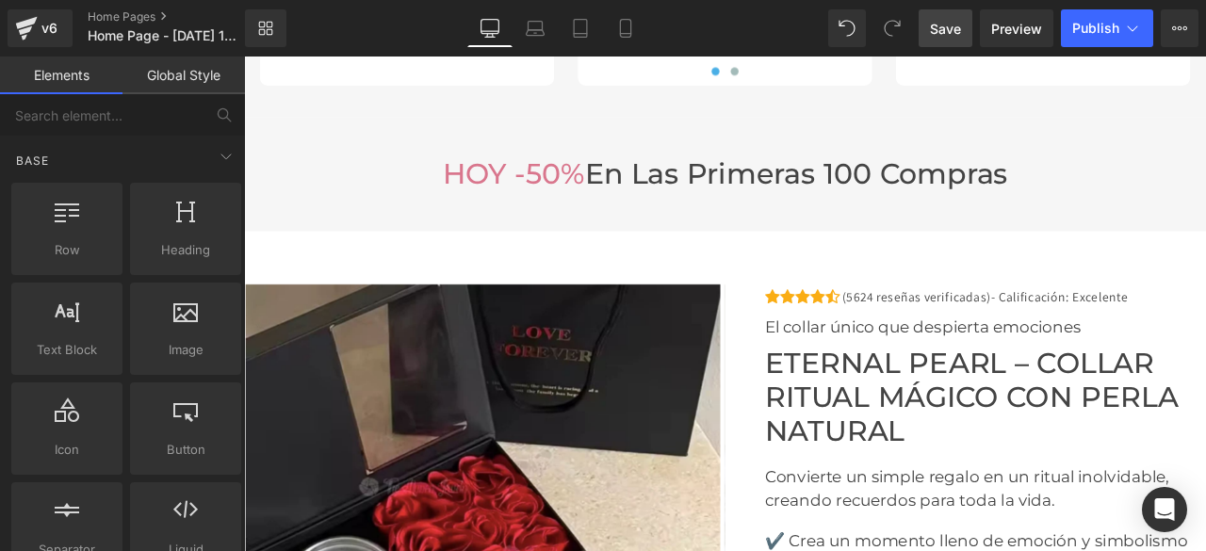
scroll to position [4805, 0]
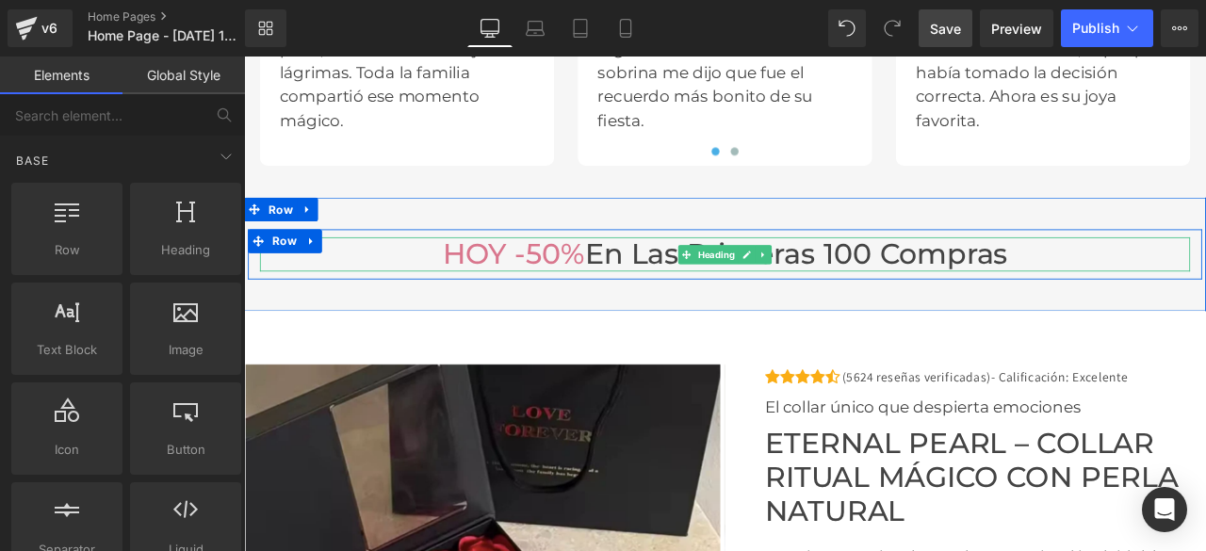
click at [1160, 287] on h3 "HOY -50% en las primeras 100 compras" at bounding box center [814, 290] width 1102 height 41
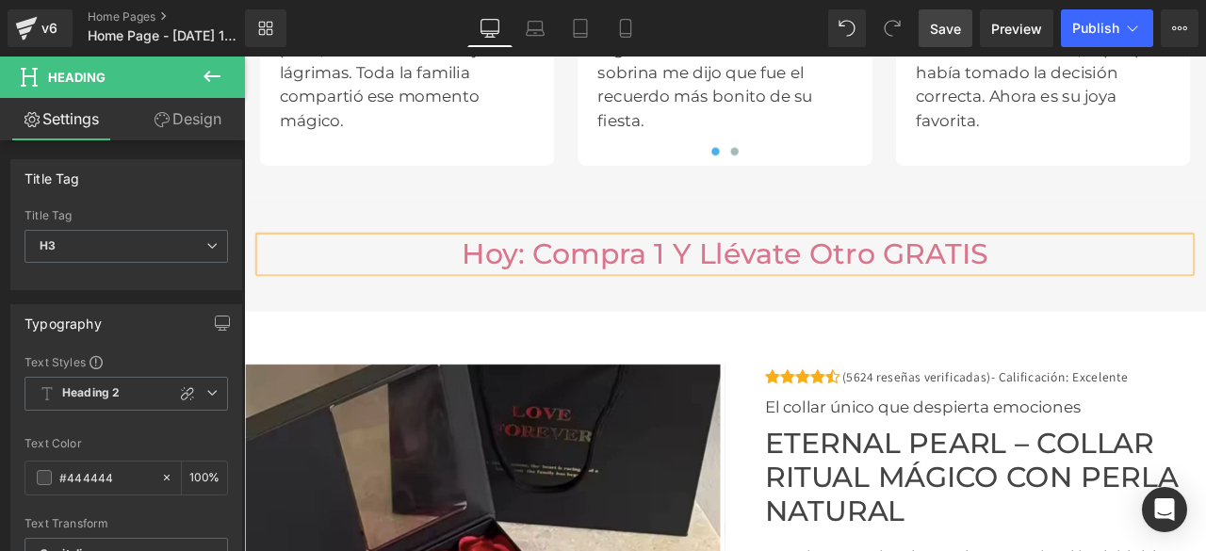
click at [562, 284] on font "Hoy: compra 1 y llévate otro GRATIS" at bounding box center [814, 289] width 624 height 41
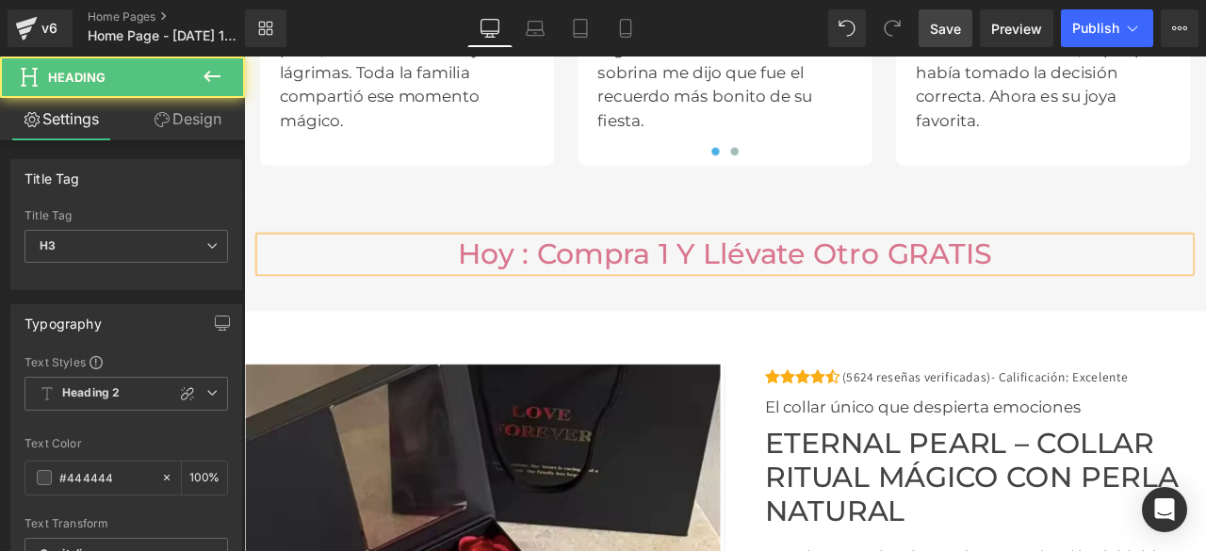
click at [593, 287] on font "Hoy : compra 1 y llévate otro GRATIS" at bounding box center [813, 289] width 633 height 41
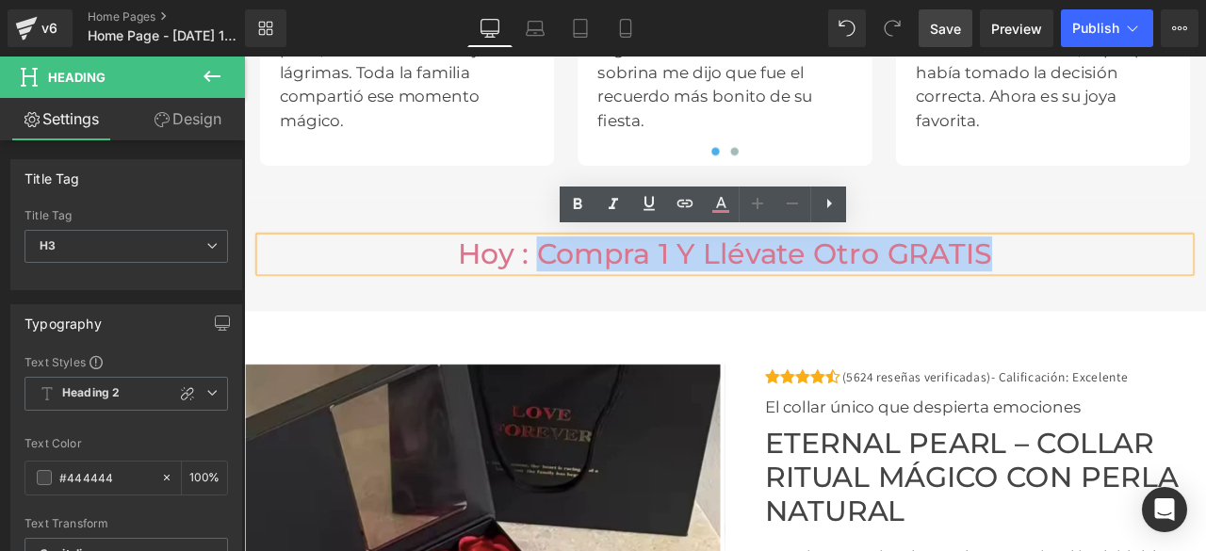
drag, startPoint x: 590, startPoint y: 285, endPoint x: 1172, endPoint y: 291, distance: 582.3
click at [1172, 291] on h3 "Hoy : compra 1 y llévate otro GRATIS" at bounding box center [814, 290] width 1102 height 41
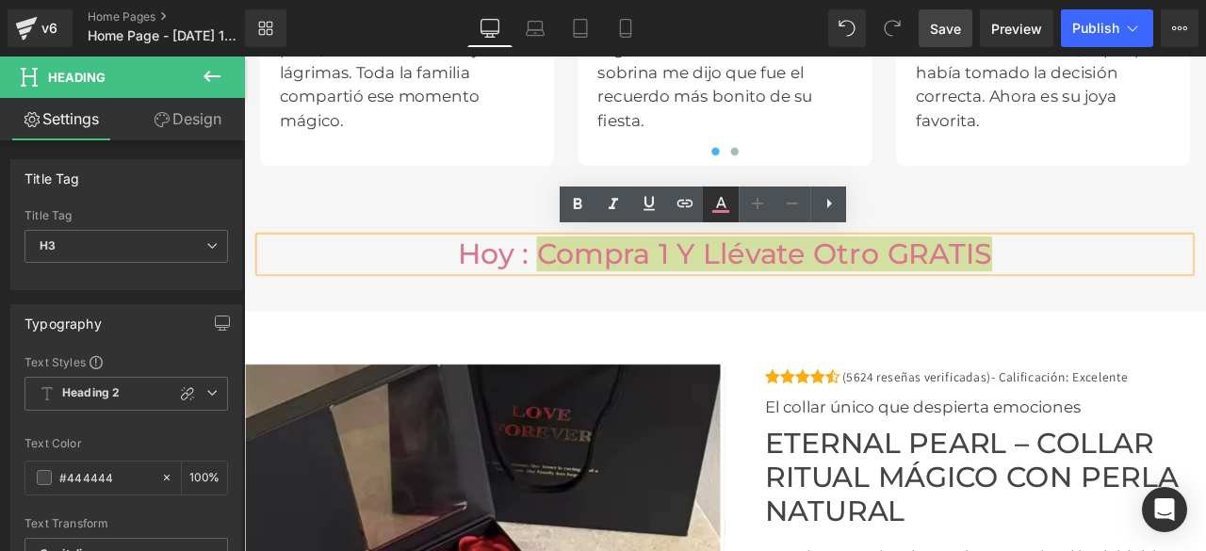
click at [715, 201] on icon at bounding box center [720, 204] width 23 height 23
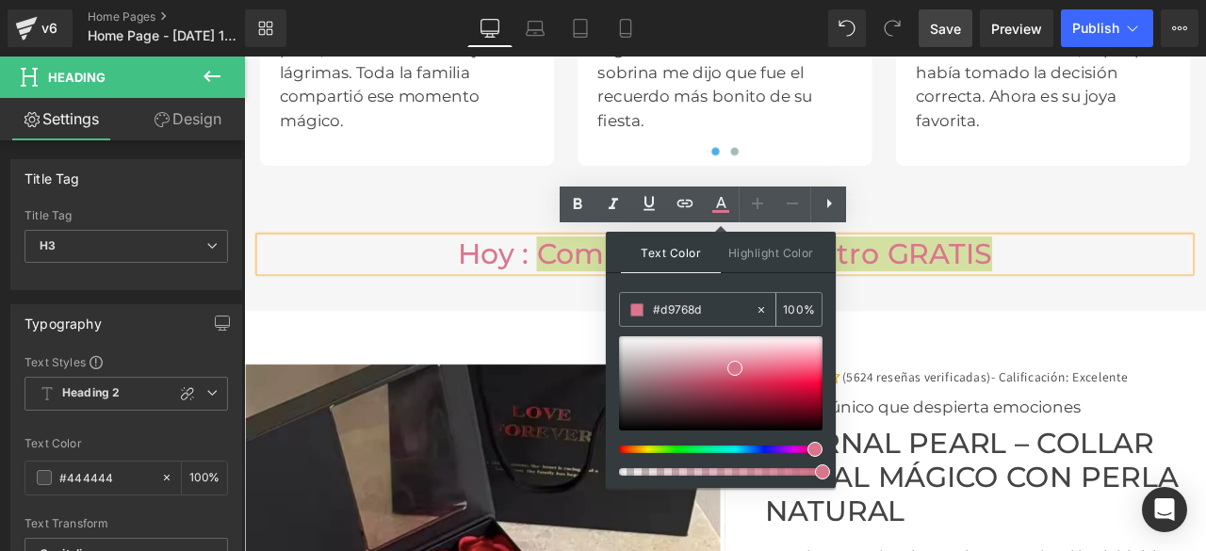
click at [761, 308] on icon at bounding box center [761, 310] width 6 height 6
type input "none"
type input "0"
click at [713, 307] on input "none" at bounding box center [704, 310] width 102 height 21
type input "n"
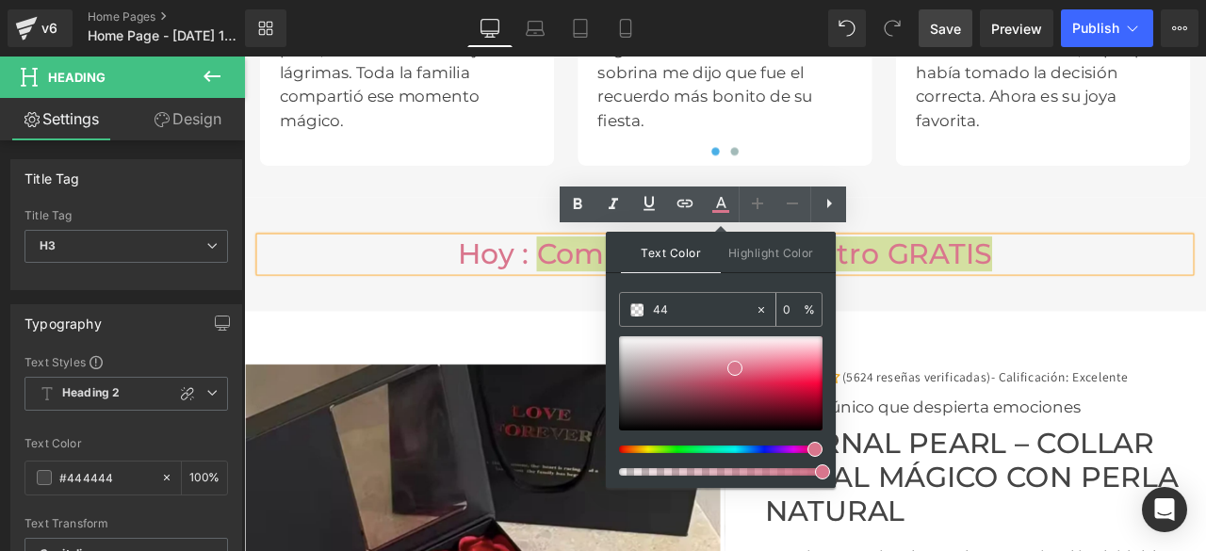
type input "444"
type input "100"
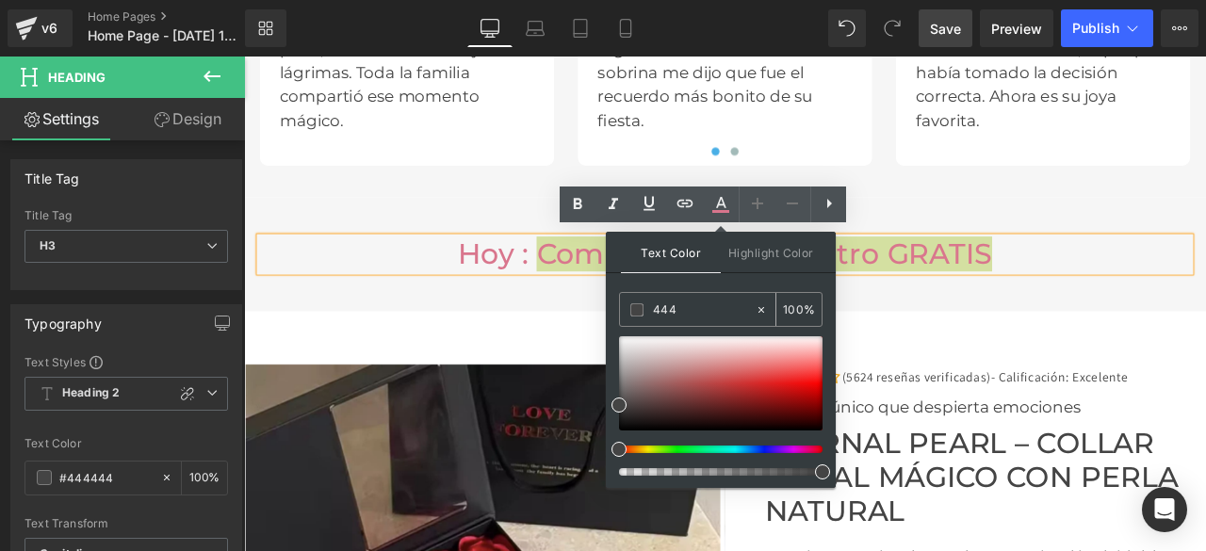
type input "4444"
type input "27"
type input "44444"
type input "0"
type input "444444"
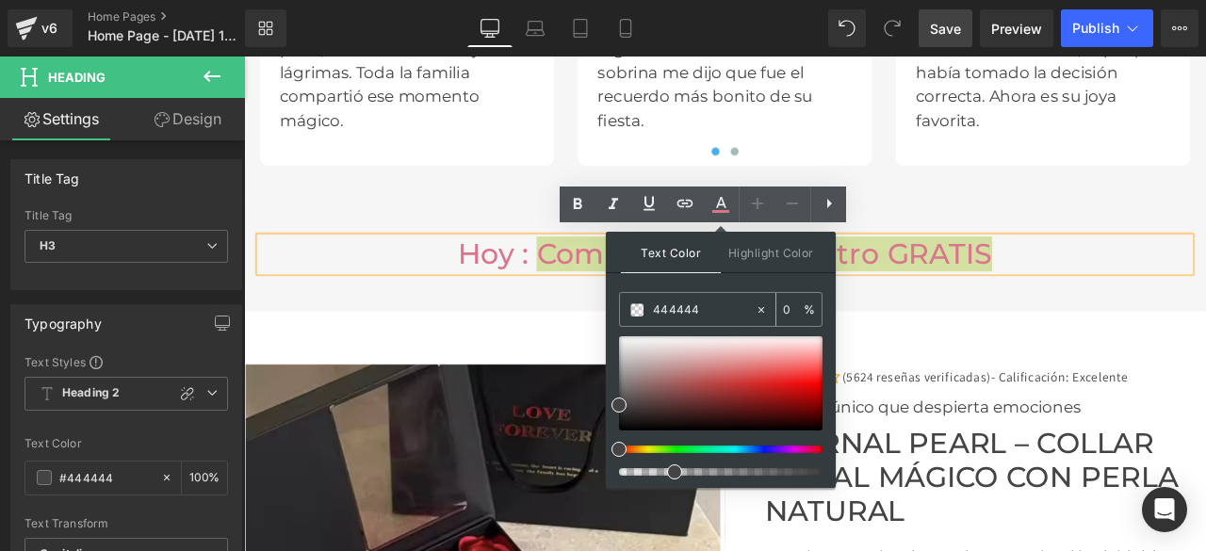
type input "100"
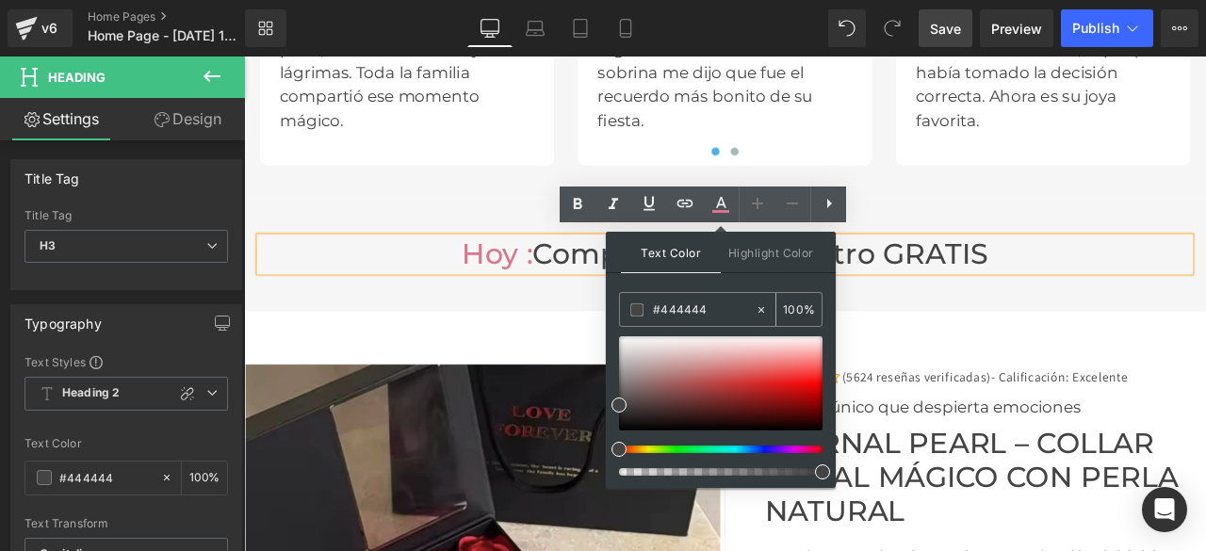
click at [637, 306] on span at bounding box center [636, 309] width 13 height 13
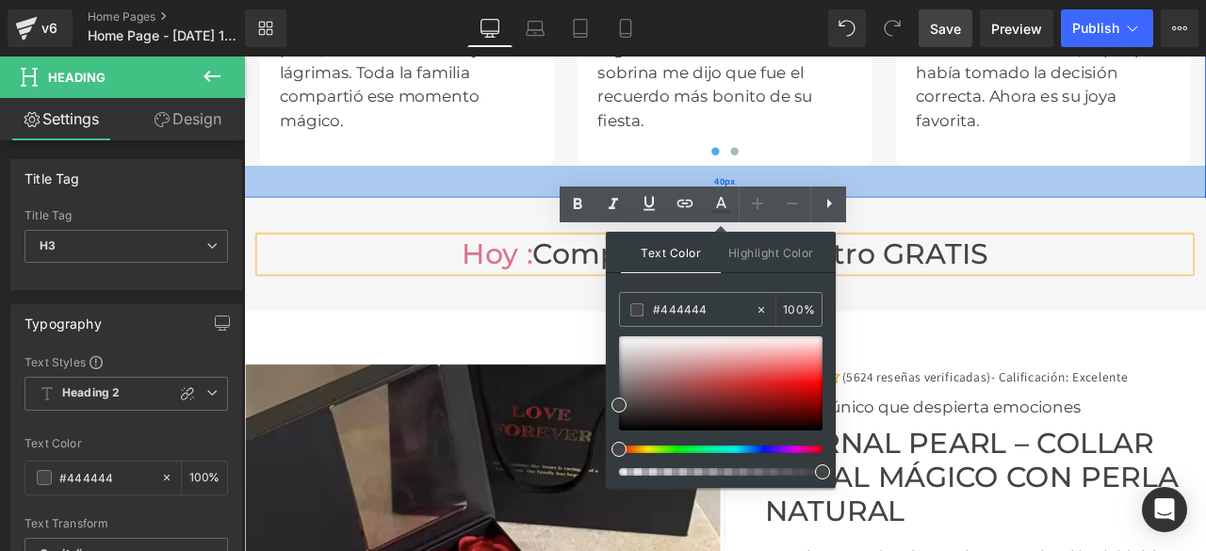
click at [1128, 206] on div "40px" at bounding box center [814, 205] width 1140 height 38
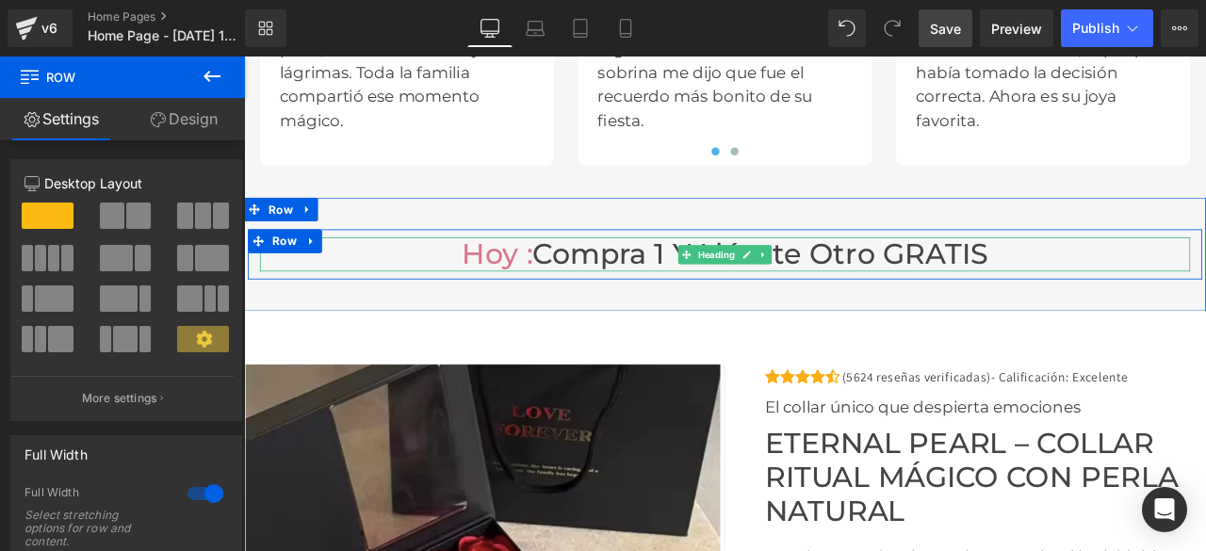
click at [1114, 292] on h3 "Hoy : compra 1 y llévate otro GRATIS" at bounding box center [814, 290] width 1102 height 41
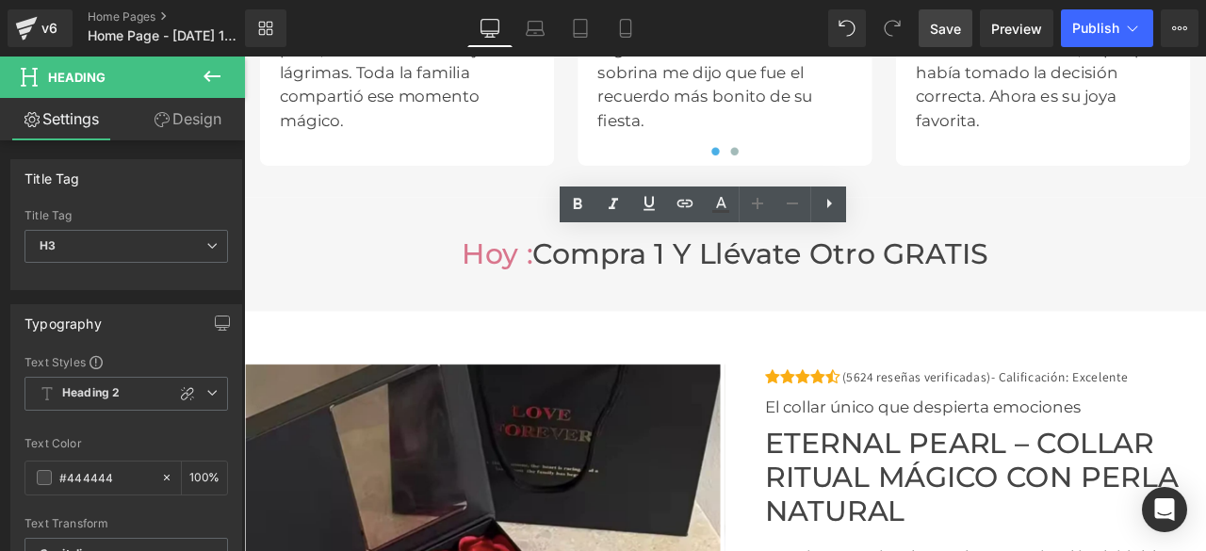
click at [944, 34] on span "Save" at bounding box center [945, 29] width 31 height 20
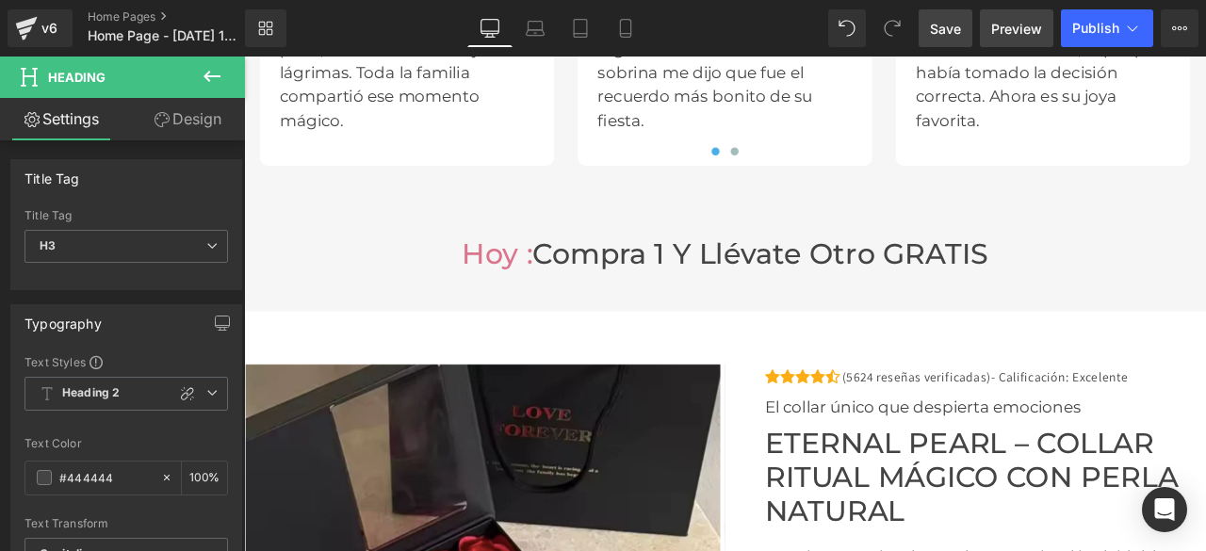
click at [1019, 31] on span "Preview" at bounding box center [1016, 29] width 51 height 20
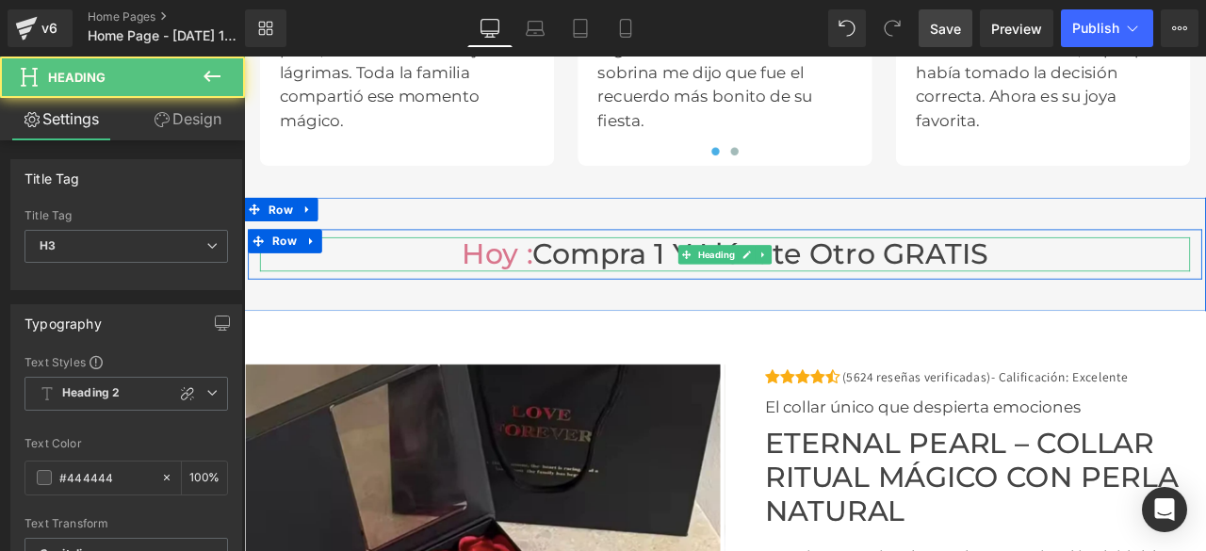
click at [739, 285] on h3 "Hoy : compra 1 y llévate otro GRATIS" at bounding box center [814, 290] width 1102 height 41
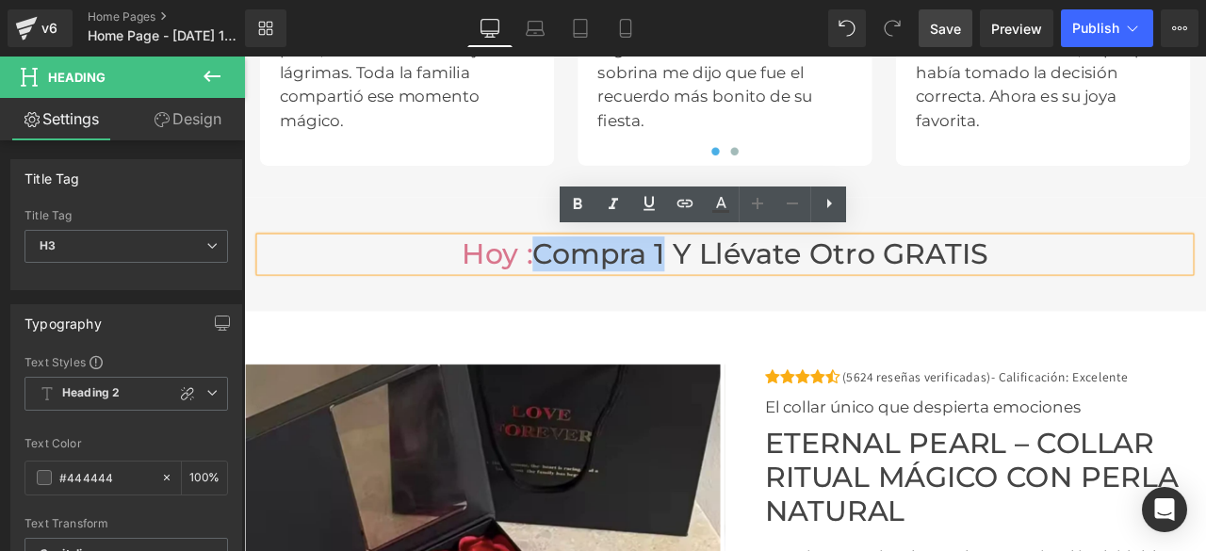
drag, startPoint x: 739, startPoint y: 285, endPoint x: 585, endPoint y: 288, distance: 153.6
click at [585, 288] on h3 "Hoy : compra 1 y llévate otro GRATIS" at bounding box center [814, 290] width 1102 height 41
click at [522, 288] on font "Hoy :" at bounding box center [544, 289] width 84 height 41
click at [720, 199] on icon at bounding box center [721, 202] width 10 height 11
type input "#d9768d"
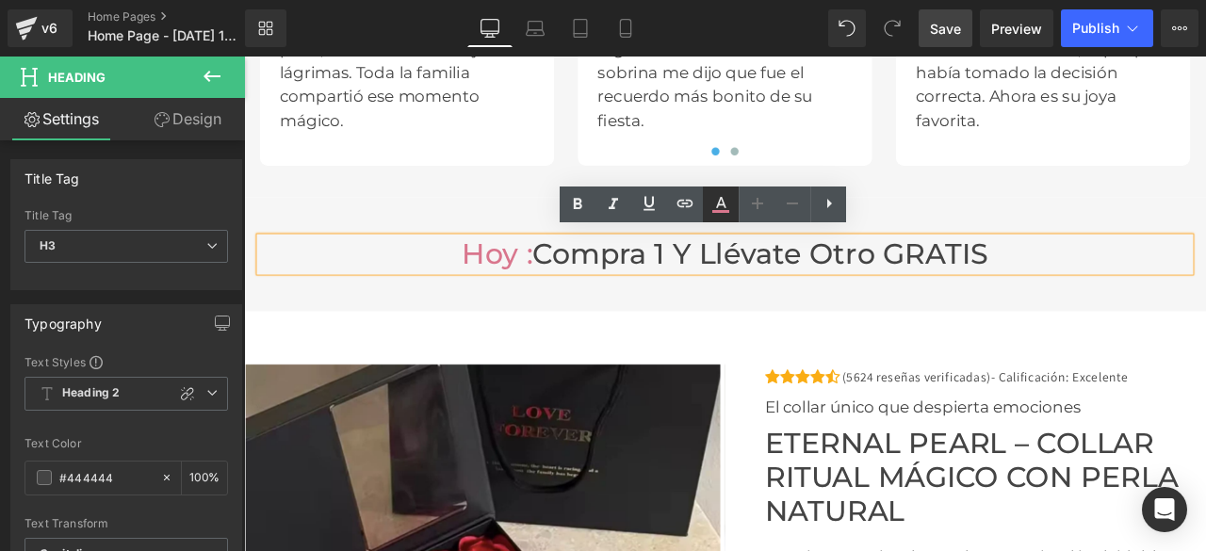
type input "100"
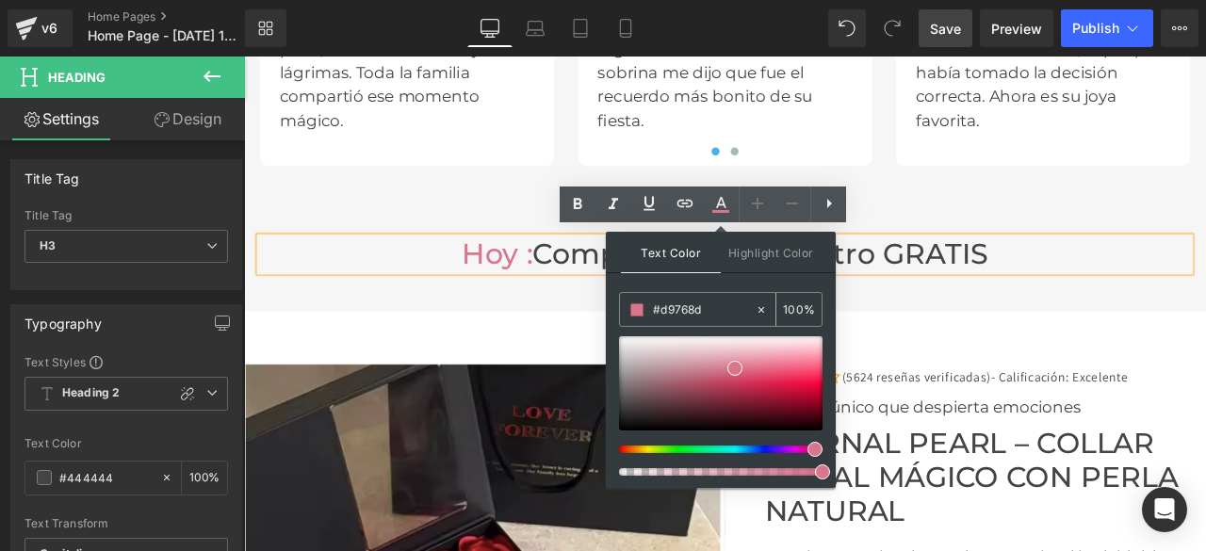
drag, startPoint x: 713, startPoint y: 311, endPoint x: 650, endPoint y: 310, distance: 63.1
click at [650, 310] on div "#d9768d" at bounding box center [687, 309] width 135 height 33
click at [1140, 285] on h3 "Hoy : compra 1 y llévate otro GRATIS" at bounding box center [814, 290] width 1102 height 41
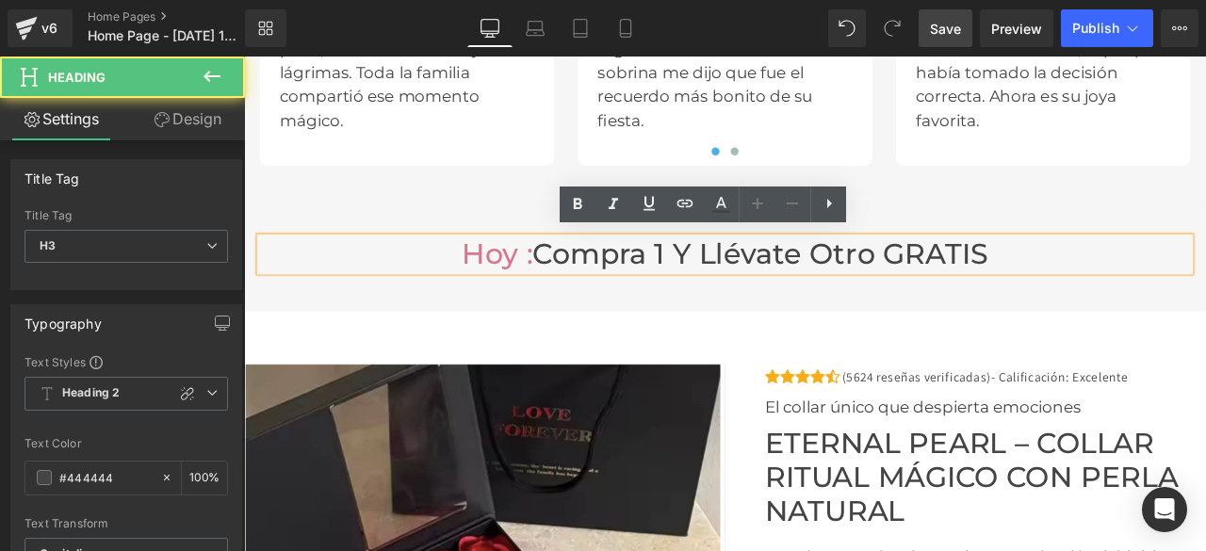
click at [745, 280] on h3 "Hoy : compra 1 y llévate otro GRATIS" at bounding box center [814, 290] width 1102 height 41
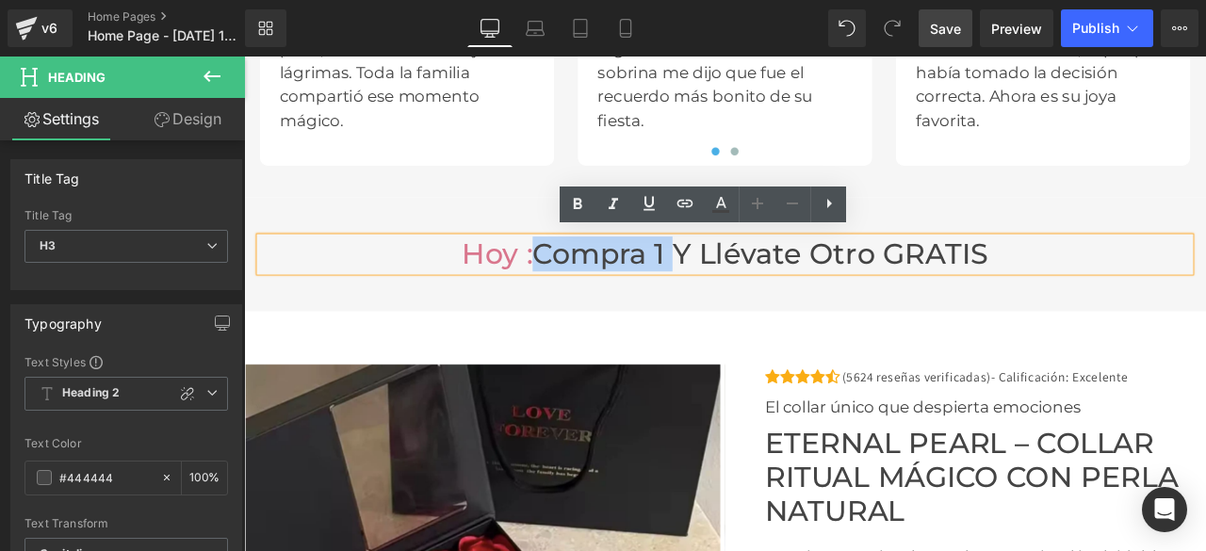
drag, startPoint x: 744, startPoint y: 280, endPoint x: 611, endPoint y: 280, distance: 132.9
click at [611, 280] on h3 "Hoy : compra 1 y llévate otro GRATIS" at bounding box center [814, 290] width 1102 height 41
click at [724, 205] on icon at bounding box center [721, 202] width 10 height 11
type input "#444444"
type input "100"
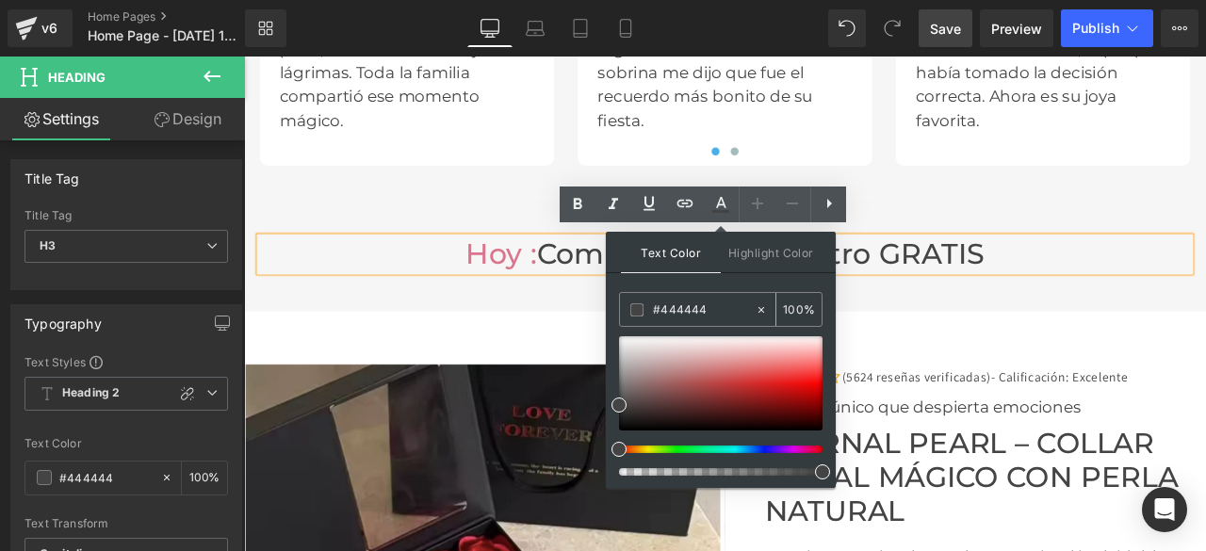
click at [763, 305] on icon at bounding box center [761, 309] width 13 height 13
type input "none"
type input "0"
click at [709, 306] on input "none" at bounding box center [704, 310] width 102 height 21
type input "n"
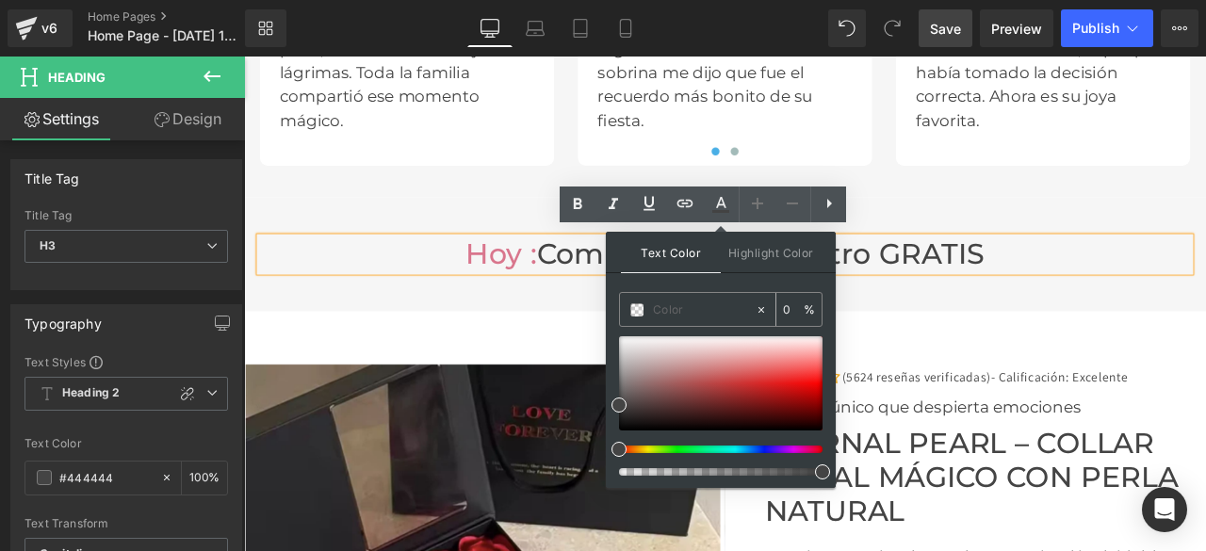
paste input "#d9768d"
type input "#d9768d"
type input "100"
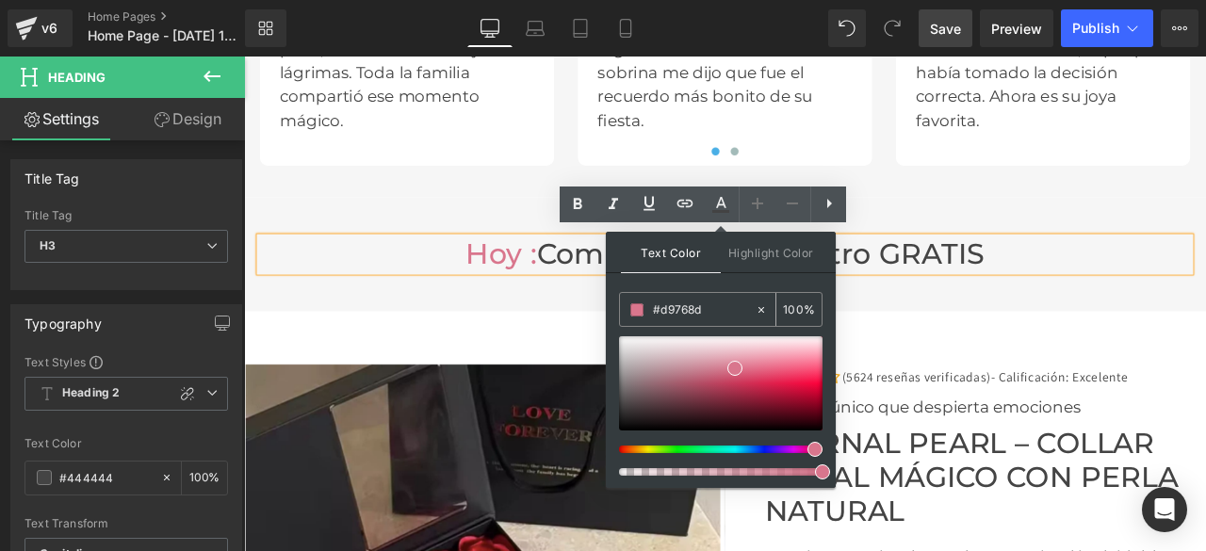
type input "#d9768d"
click at [637, 306] on span at bounding box center [636, 309] width 13 height 13
click at [1189, 225] on div "Hoy : compra 1 y llévate otro GRATIS Heading Row Row 40px" at bounding box center [814, 290] width 1140 height 135
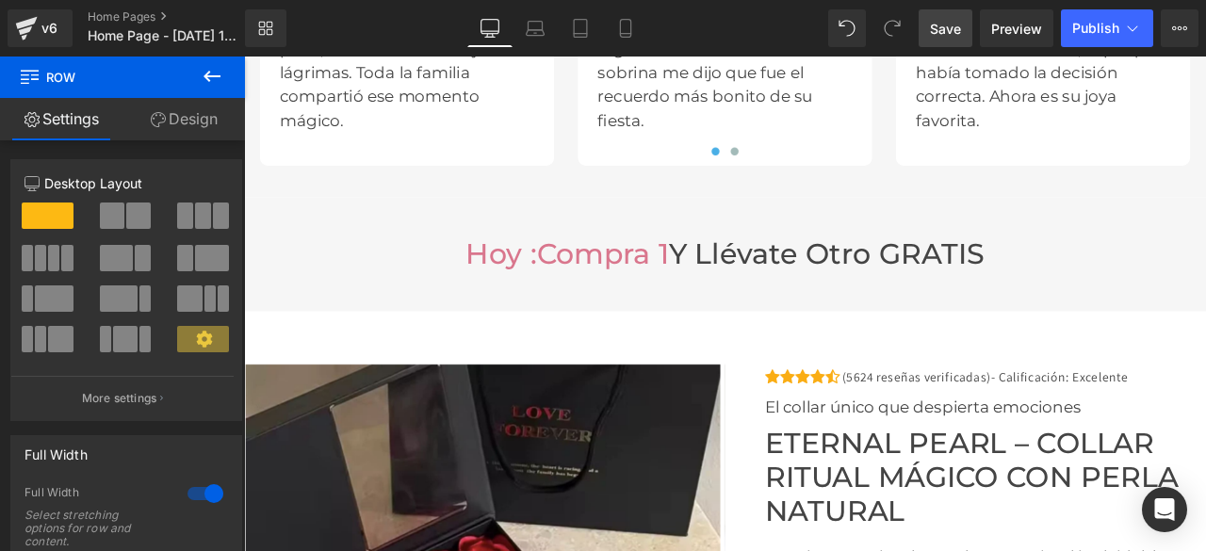
click at [935, 37] on span "Save" at bounding box center [945, 29] width 31 height 20
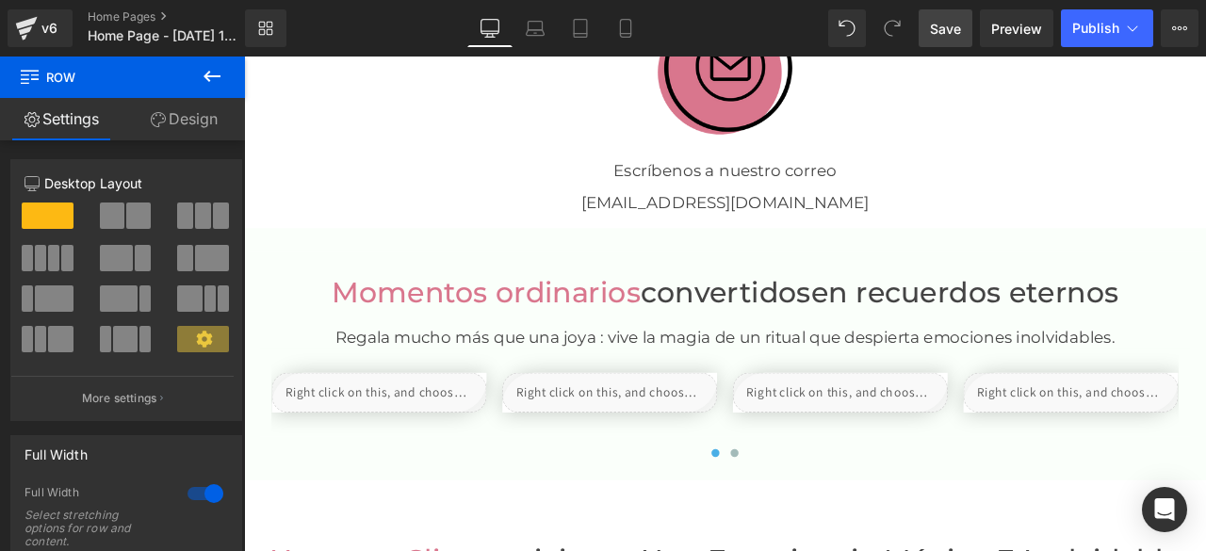
scroll to position [3015, 0]
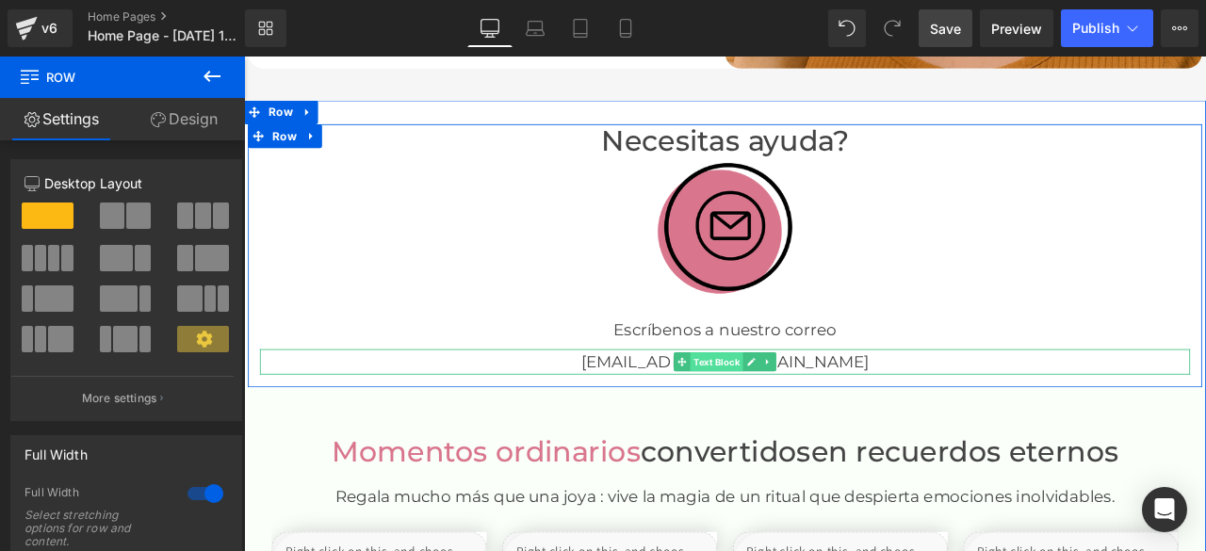
click at [807, 416] on span "Text Block" at bounding box center [804, 418] width 62 height 23
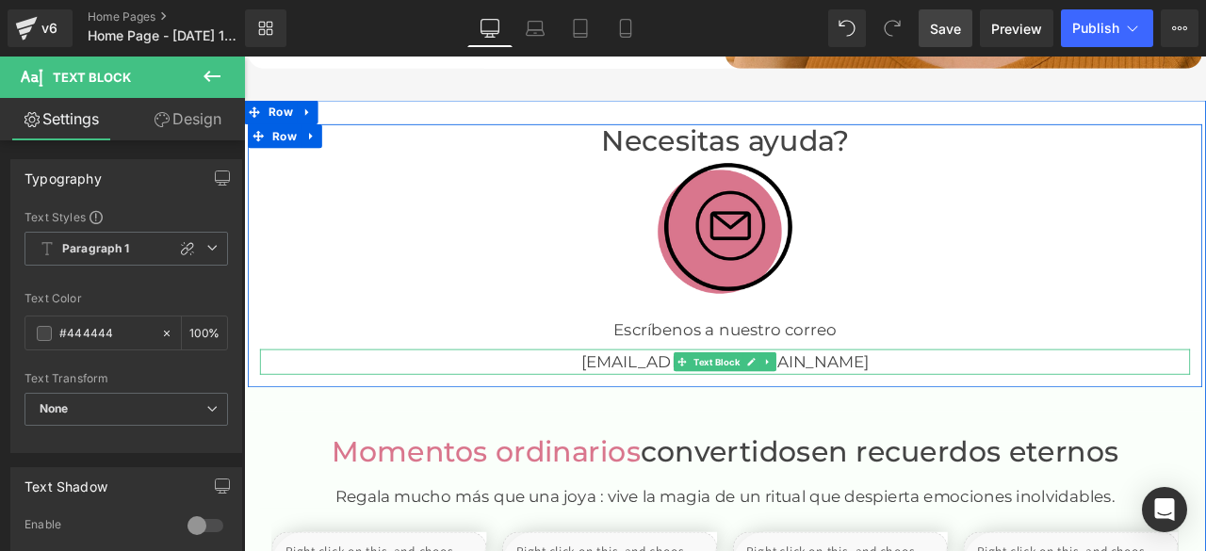
click at [977, 416] on p "[EMAIL_ADDRESS][DOMAIN_NAME]" at bounding box center [814, 418] width 1102 height 30
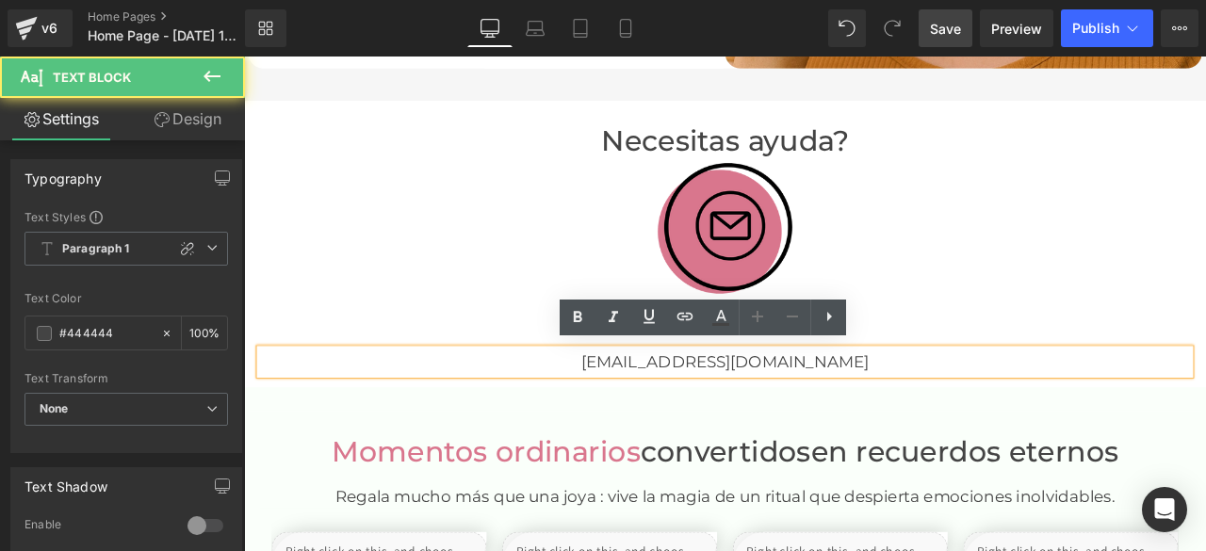
click at [809, 416] on font "[EMAIL_ADDRESS][DOMAIN_NAME]" at bounding box center [814, 418] width 340 height 23
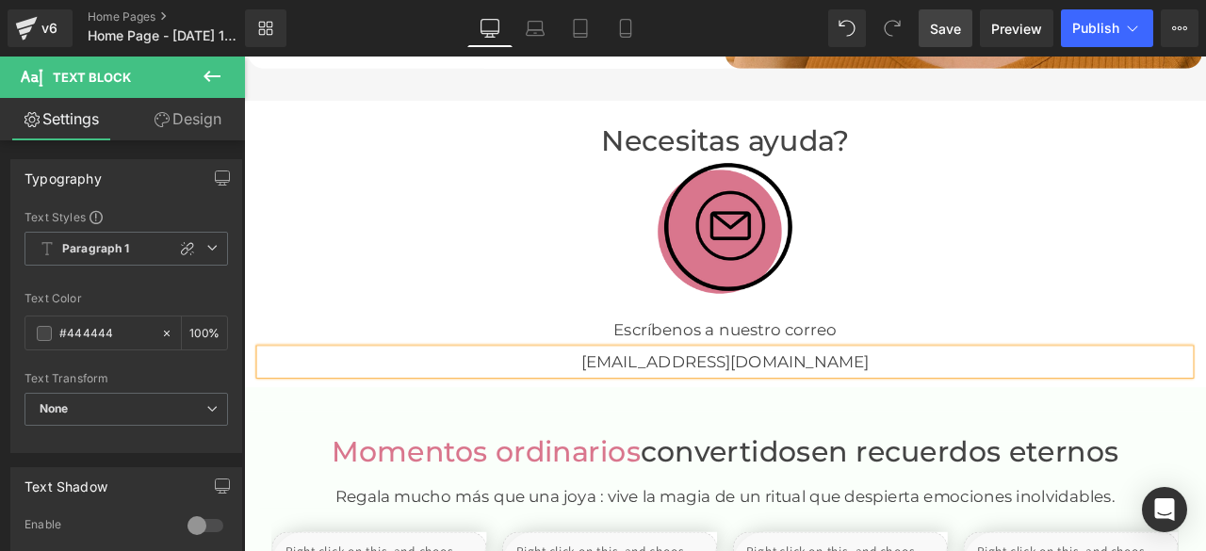
click at [954, 29] on span "Save" at bounding box center [945, 29] width 31 height 20
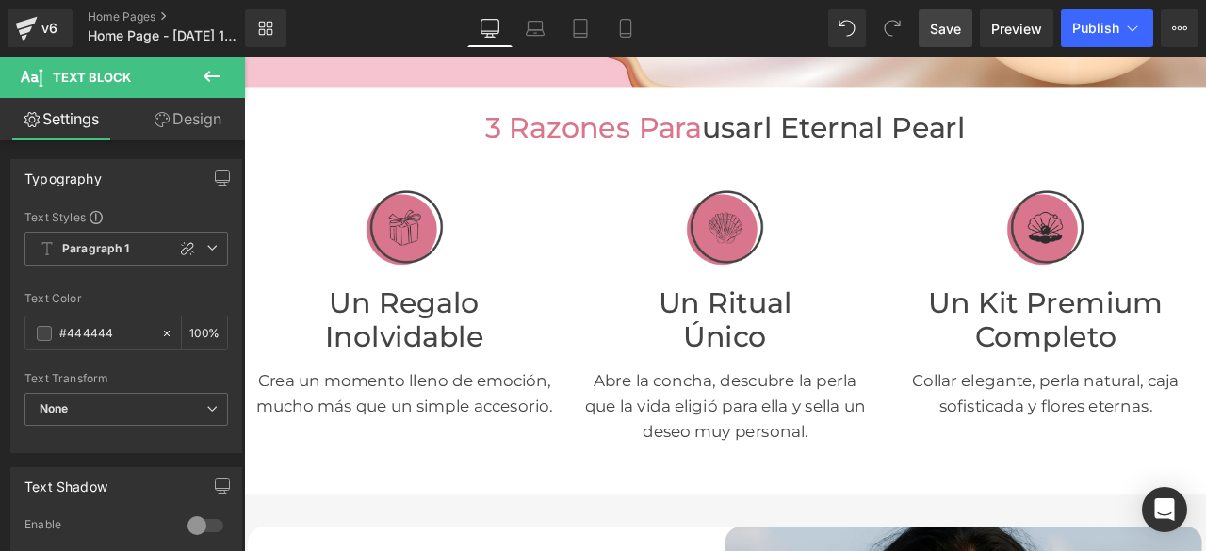
scroll to position [0, 0]
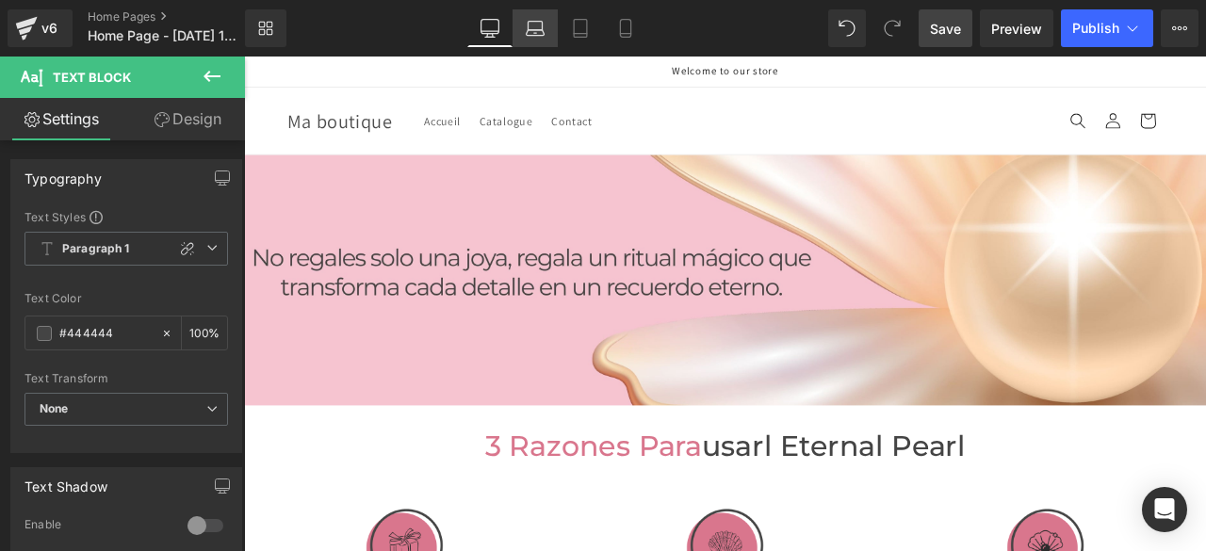
click at [545, 31] on link "Laptop" at bounding box center [535, 28] width 45 height 38
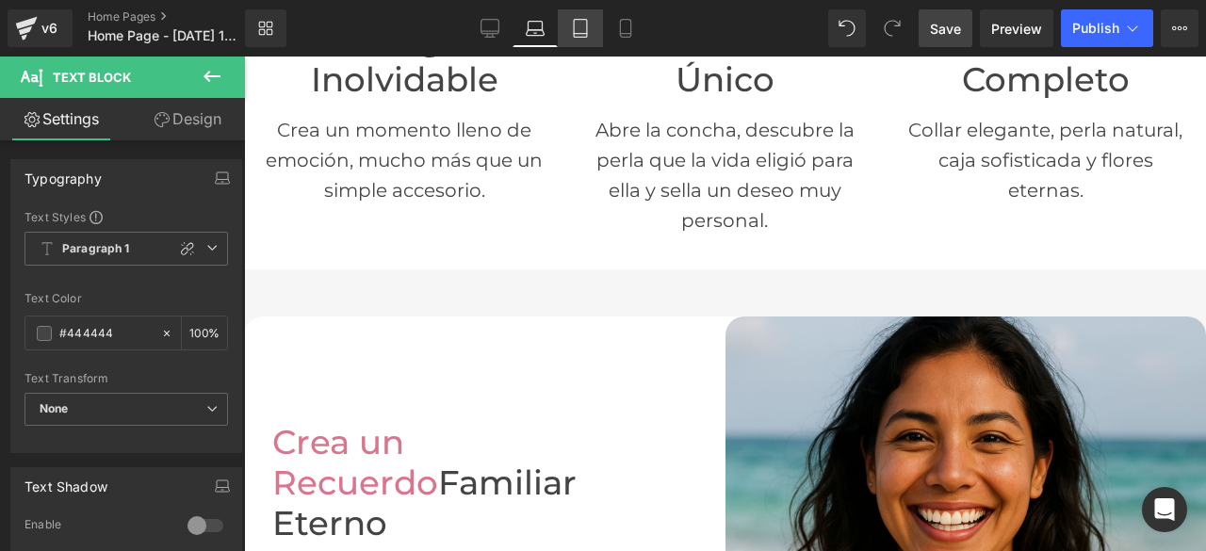
click at [590, 33] on icon at bounding box center [580, 28] width 19 height 19
type input "100"
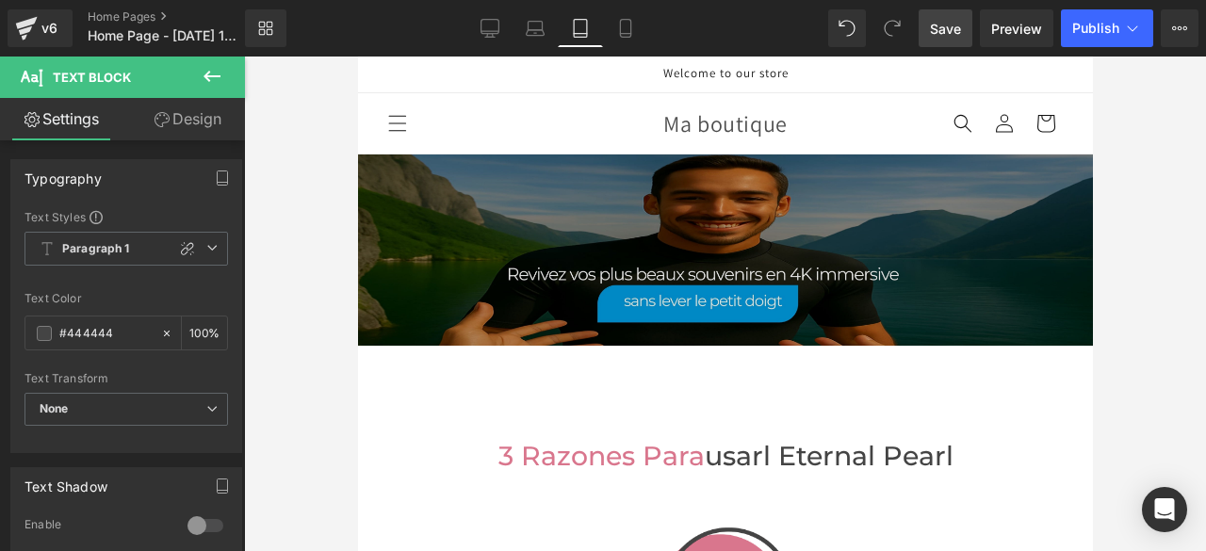
click at [701, 269] on img at bounding box center [724, 250] width 735 height 191
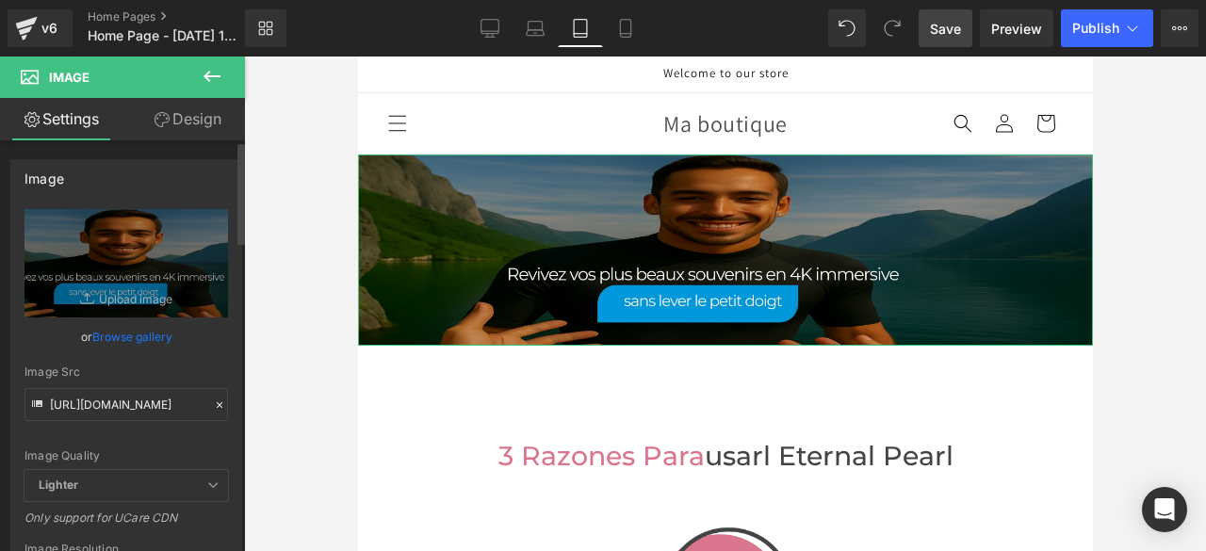
click at [213, 404] on icon at bounding box center [219, 405] width 13 height 13
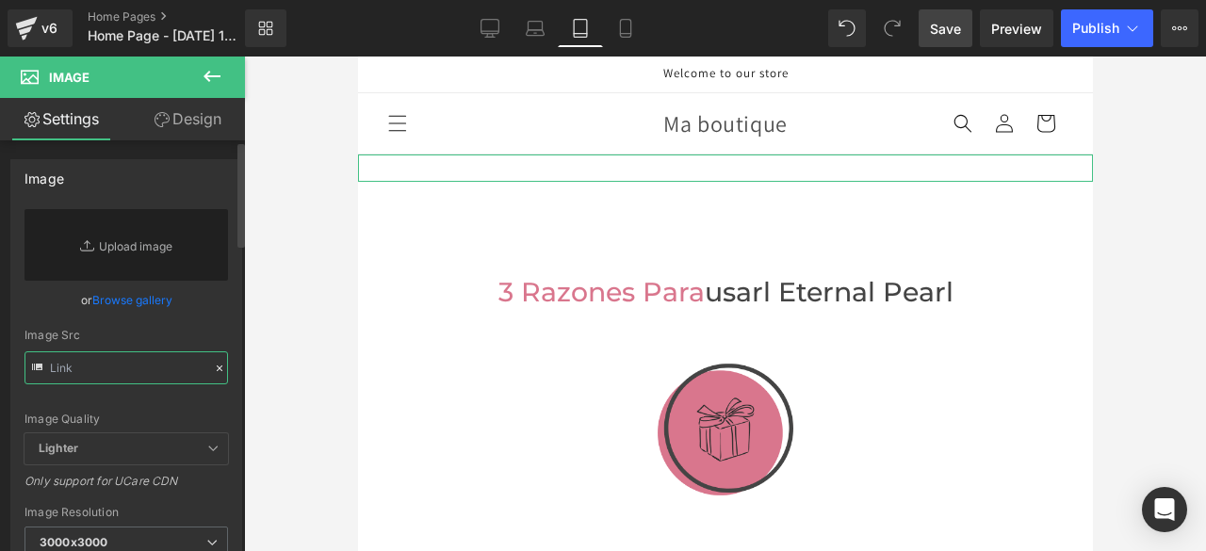
click at [153, 372] on input "text" at bounding box center [126, 367] width 204 height 33
paste input "[URL][DOMAIN_NAME]"
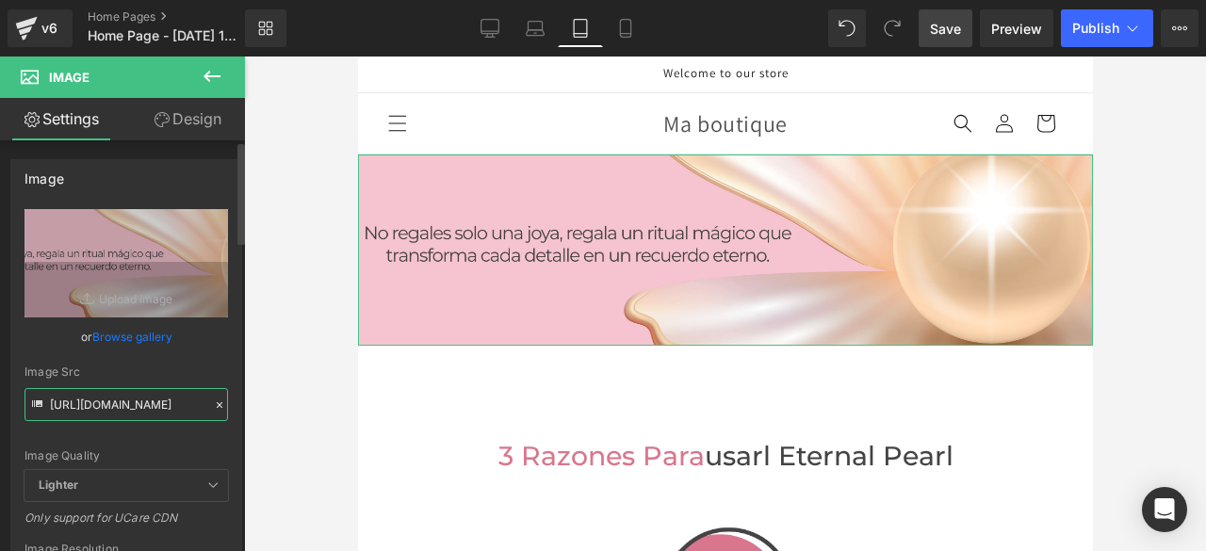
type input "[URL][DOMAIN_NAME]"
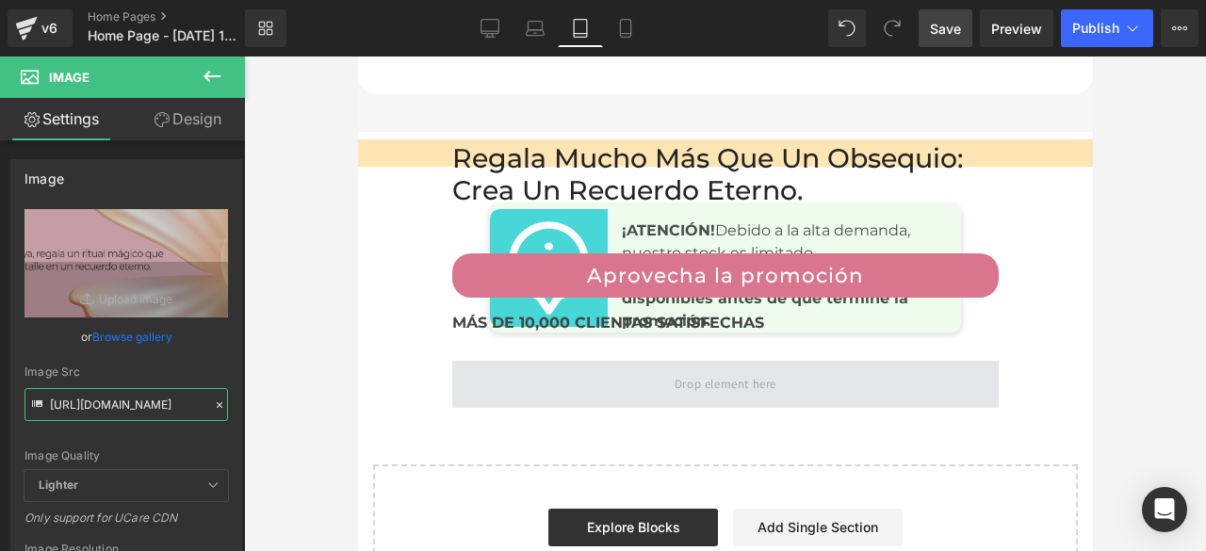
scroll to position [9675, 0]
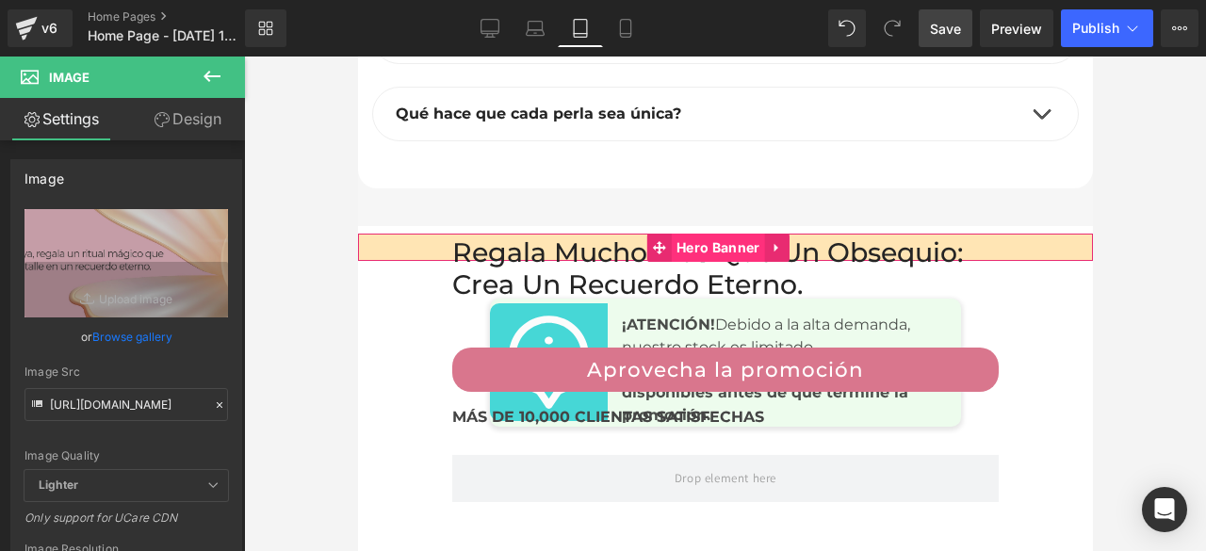
click at [699, 252] on span "Hero Banner" at bounding box center [717, 248] width 92 height 28
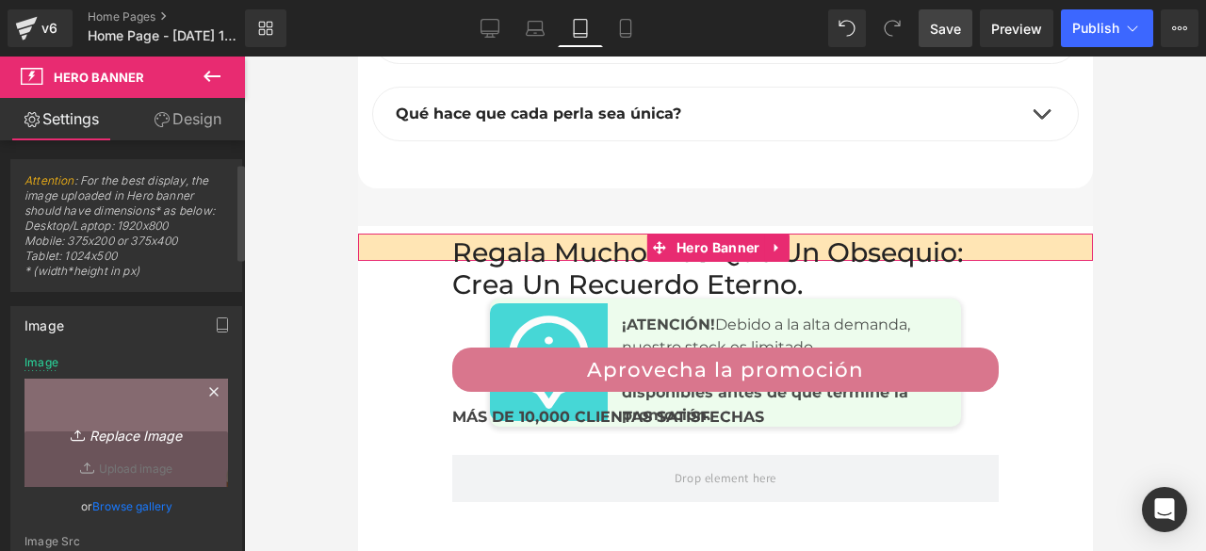
scroll to position [188, 0]
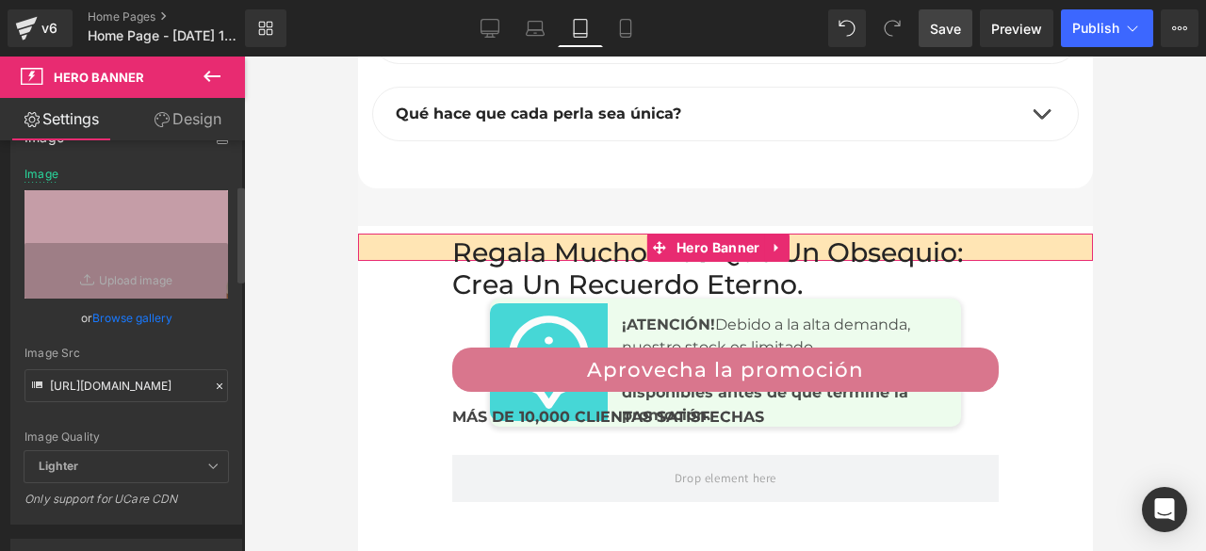
click at [213, 385] on icon at bounding box center [219, 386] width 13 height 13
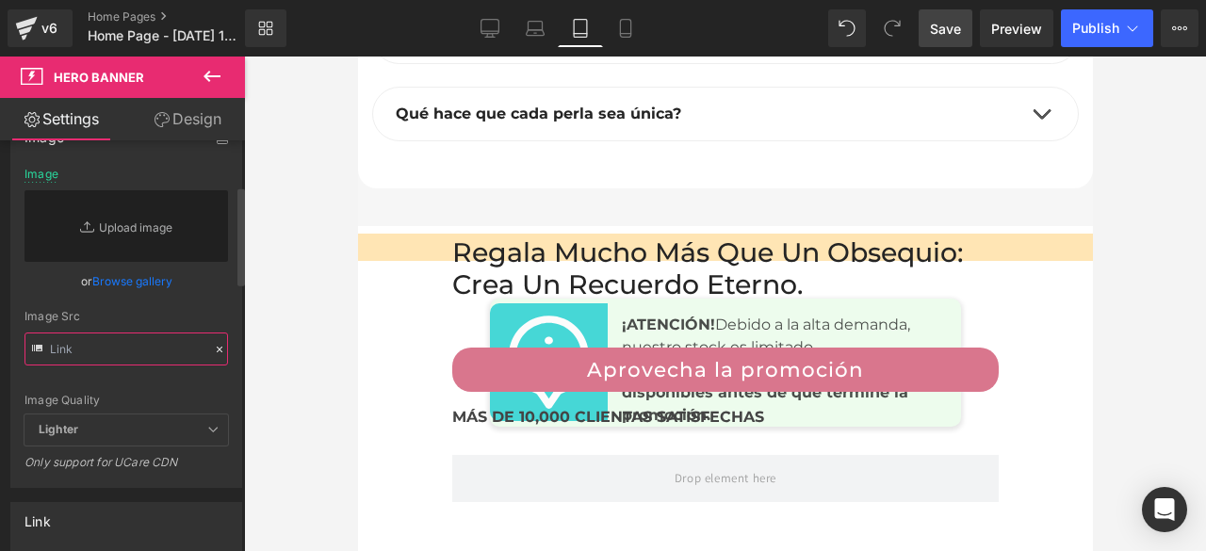
click at [155, 349] on input "text" at bounding box center [126, 349] width 204 height 33
paste input "[URL][DOMAIN_NAME]"
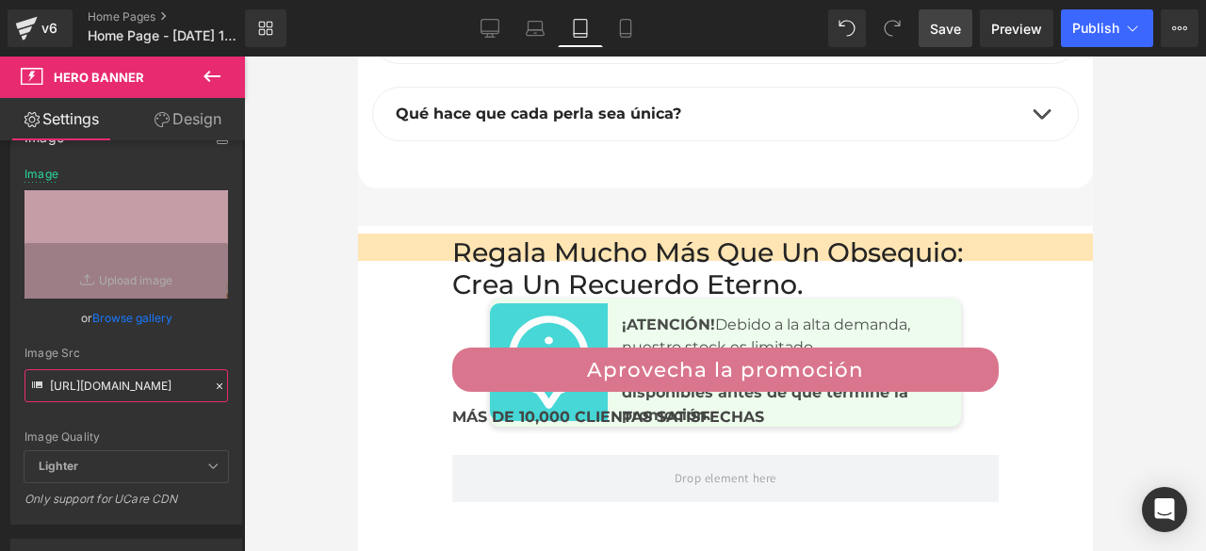
type input "[URL][DOMAIN_NAME]"
click at [949, 27] on span "Save" at bounding box center [945, 29] width 31 height 20
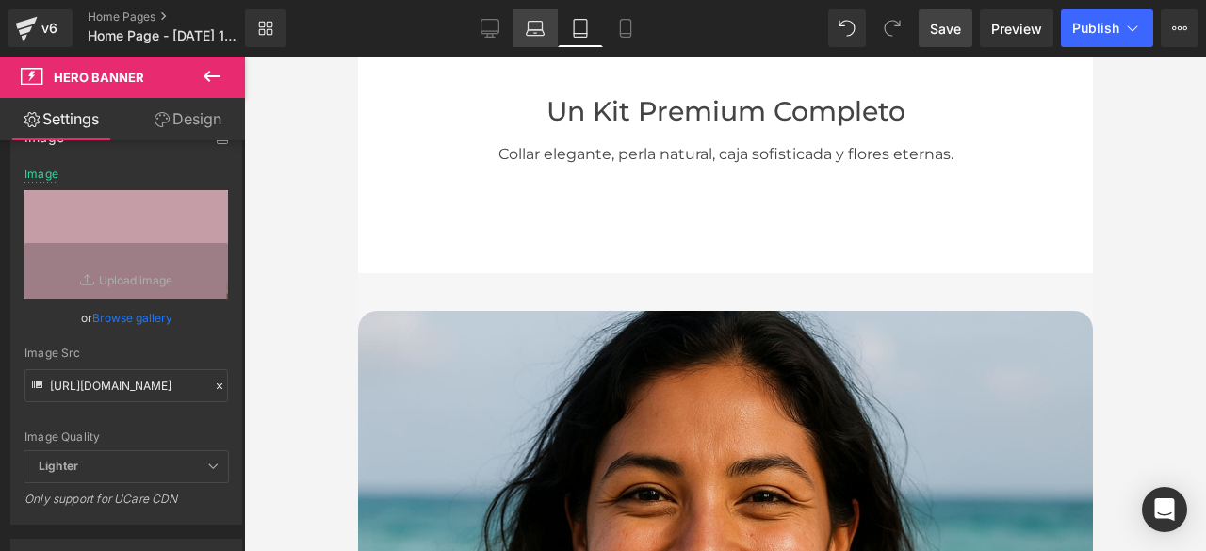
scroll to position [0, 0]
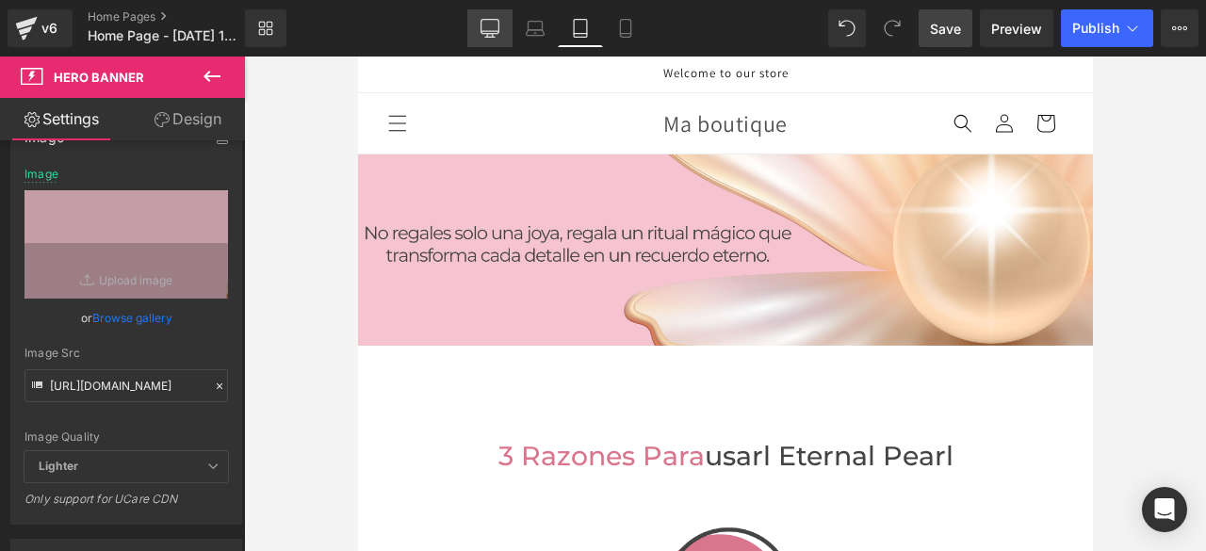
click at [494, 29] on icon at bounding box center [490, 28] width 19 height 19
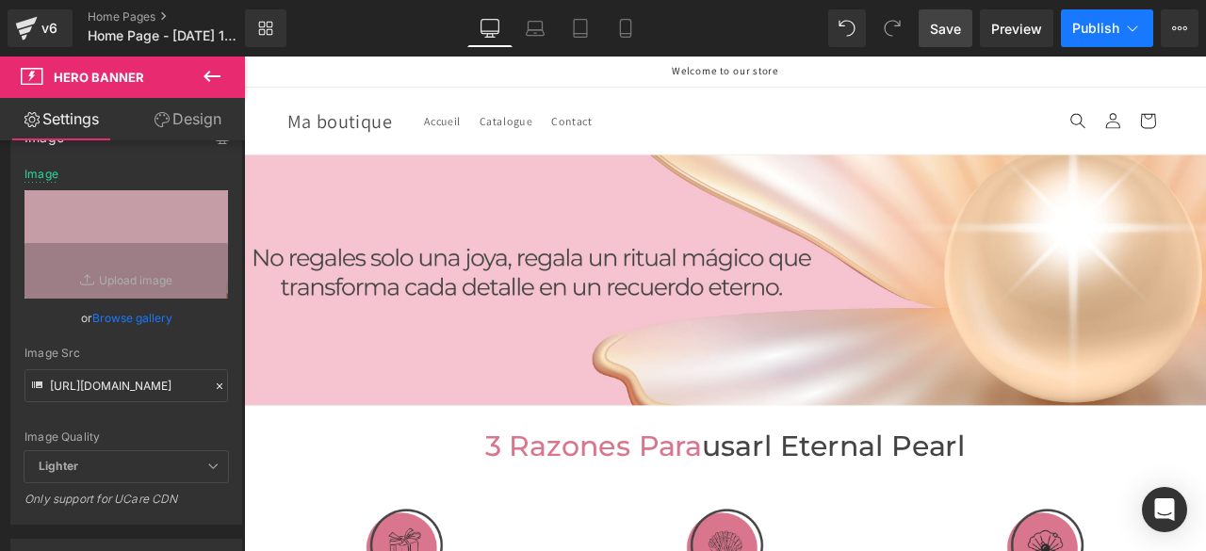
click at [1095, 26] on span "Publish" at bounding box center [1095, 28] width 47 height 15
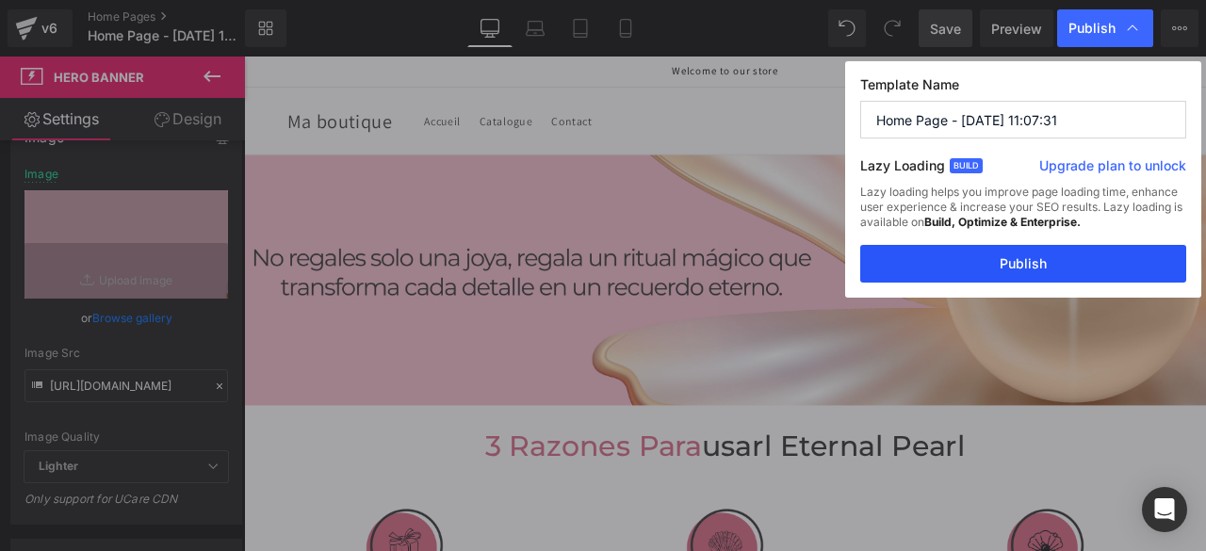
click at [1000, 266] on button "Publish" at bounding box center [1023, 264] width 326 height 38
